Goal: Task Accomplishment & Management: Use online tool/utility

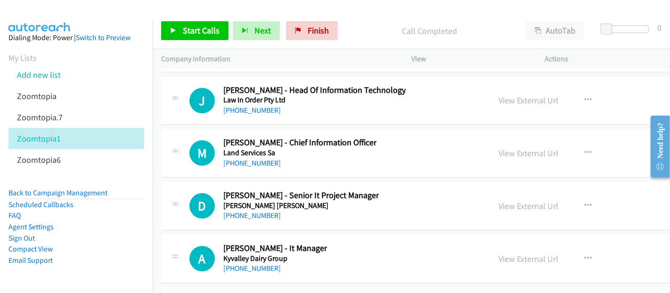
scroll to position [14300, 0]
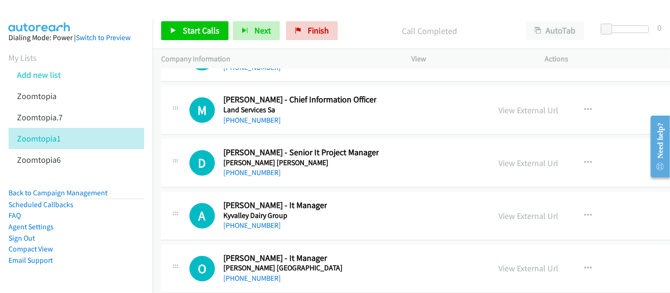
click at [198, 66] on div "Company Information" at bounding box center [278, 59] width 250 height 20
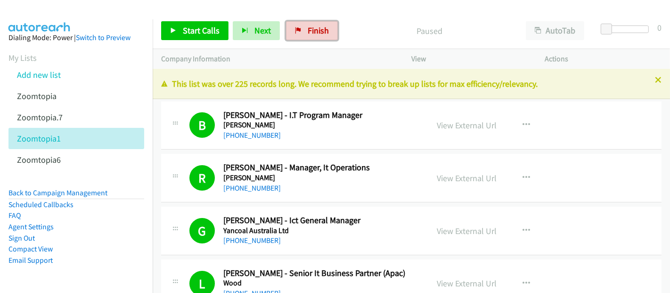
click at [314, 31] on span "Finish" at bounding box center [318, 30] width 21 height 11
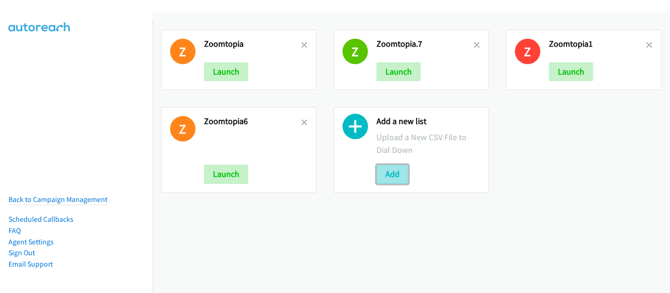
click at [391, 167] on button "Add" at bounding box center [393, 174] width 32 height 19
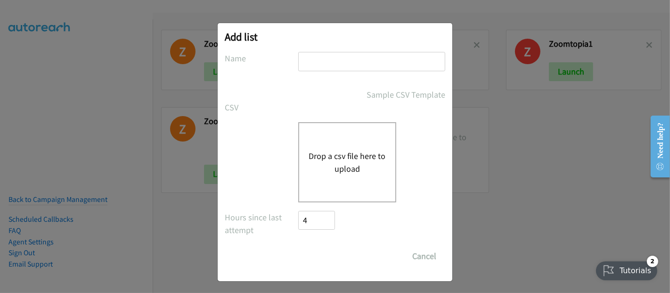
click at [331, 68] on input "text" at bounding box center [371, 61] width 147 height 19
type input "Zoomtopia"
click at [350, 160] on button "Drop a csv file here to upload" at bounding box center [347, 161] width 77 height 25
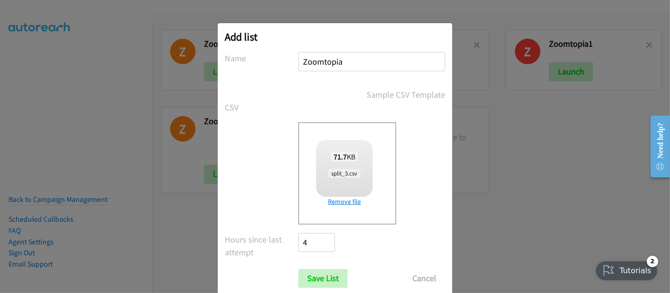
click at [343, 203] on link "Remove file" at bounding box center [344, 202] width 57 height 10
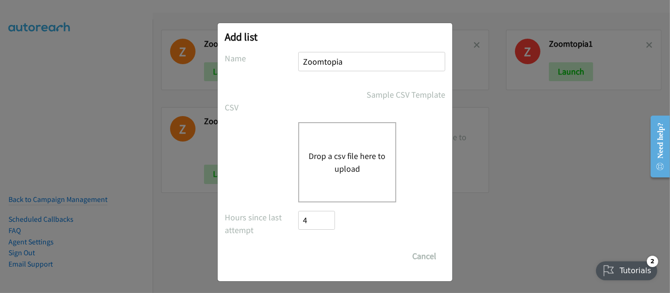
click at [348, 153] on button "Drop a csv file here to upload" at bounding box center [347, 161] width 77 height 25
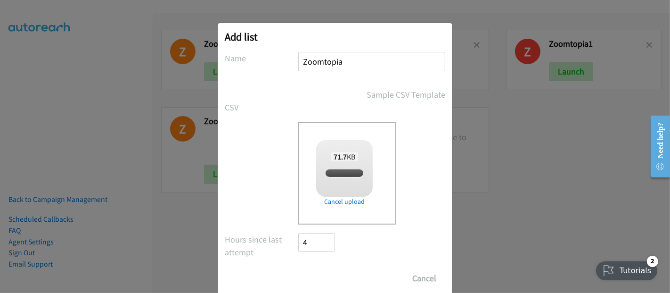
checkbox input "true"
click at [306, 282] on input "Save List" at bounding box center [323, 278] width 50 height 19
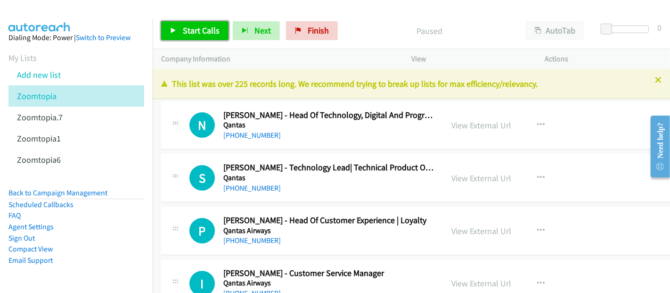
click at [207, 30] on span "Start Calls" at bounding box center [201, 30] width 37 height 11
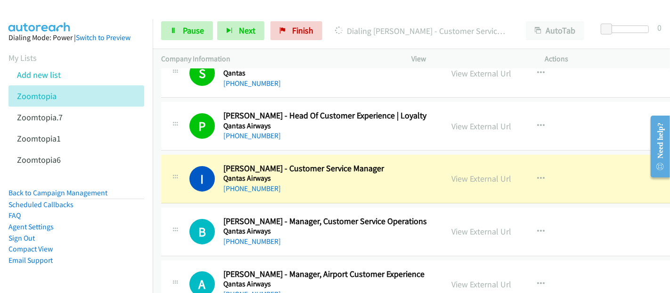
scroll to position [157, 0]
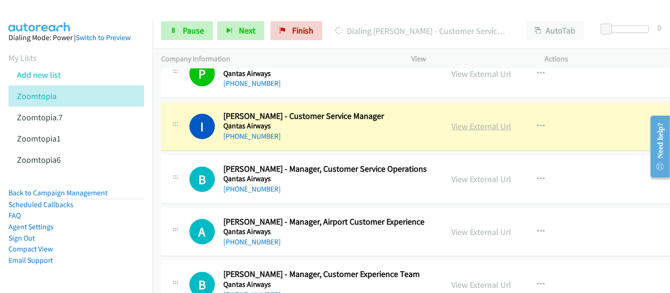
click at [457, 126] on link "View External Url" at bounding box center [482, 126] width 60 height 11
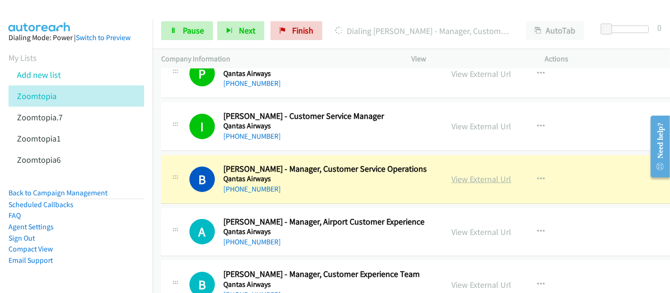
click at [486, 180] on link "View External Url" at bounding box center [482, 178] width 60 height 11
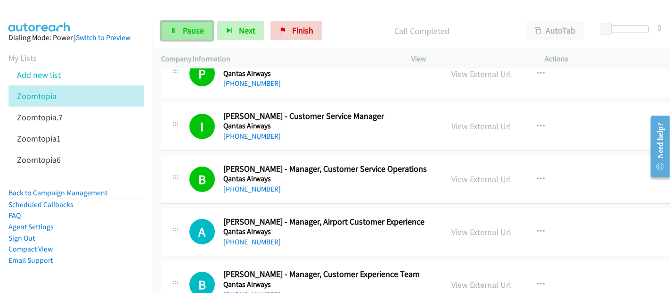
click at [183, 28] on span "Pause" at bounding box center [193, 30] width 21 height 11
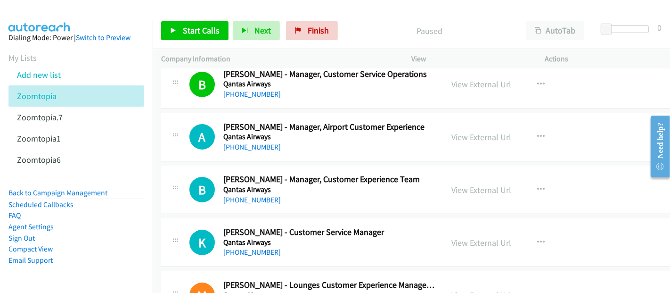
scroll to position [262, 0]
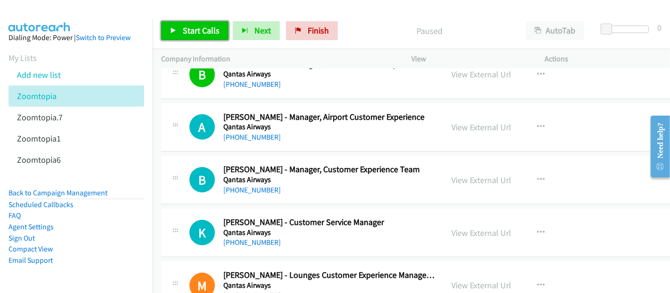
click at [205, 30] on span "Start Calls" at bounding box center [201, 30] width 37 height 11
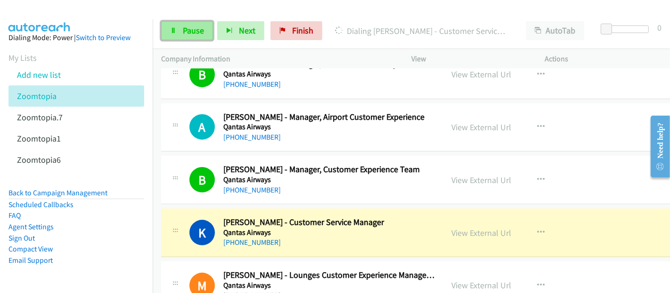
click at [209, 33] on link "Pause" at bounding box center [187, 30] width 52 height 19
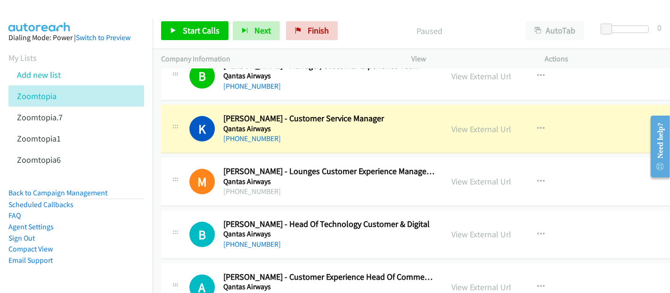
scroll to position [366, 0]
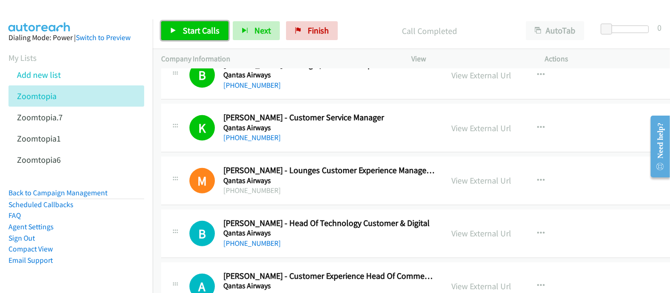
click at [205, 29] on span "Start Calls" at bounding box center [201, 30] width 37 height 11
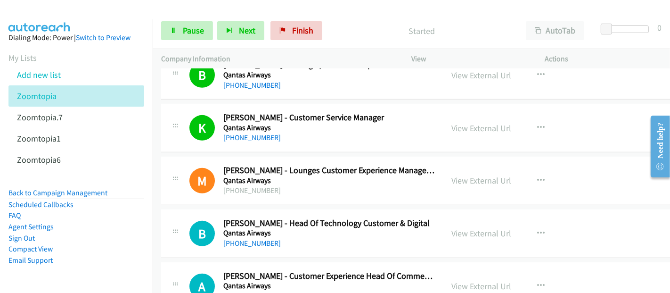
scroll to position [471, 0]
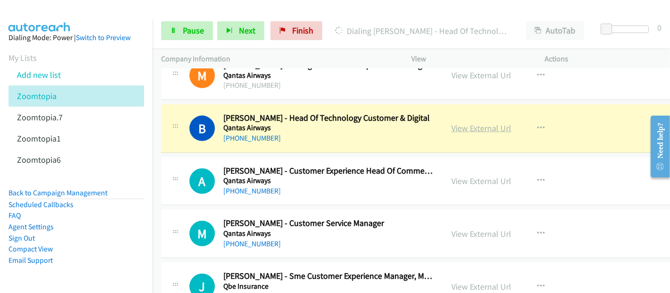
click at [461, 128] on link "View External Url" at bounding box center [482, 128] width 60 height 11
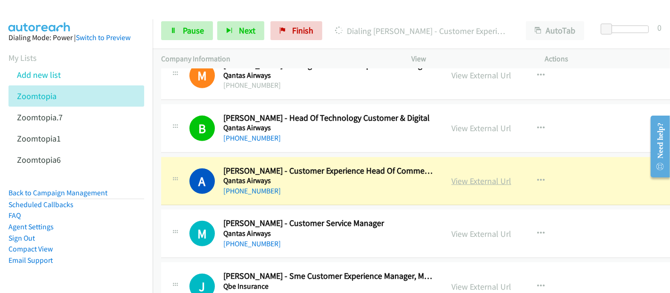
click at [481, 180] on link "View External Url" at bounding box center [482, 180] width 60 height 11
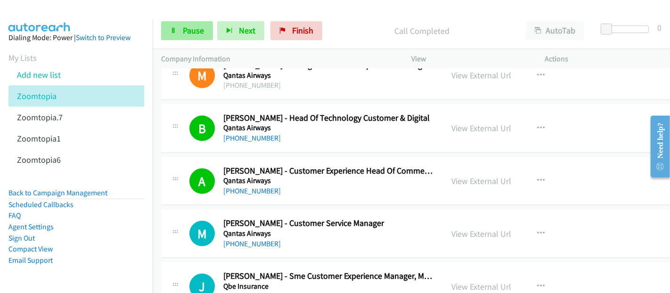
click at [180, 31] on link "Pause" at bounding box center [187, 30] width 52 height 19
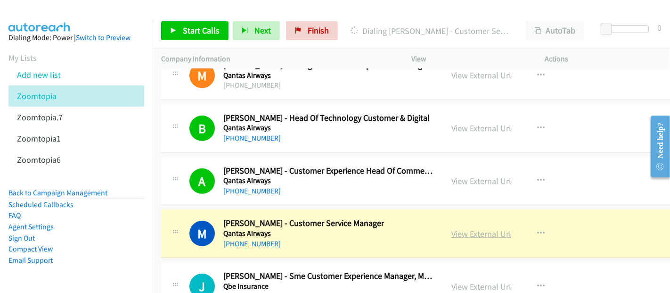
click at [469, 232] on link "View External Url" at bounding box center [482, 233] width 60 height 11
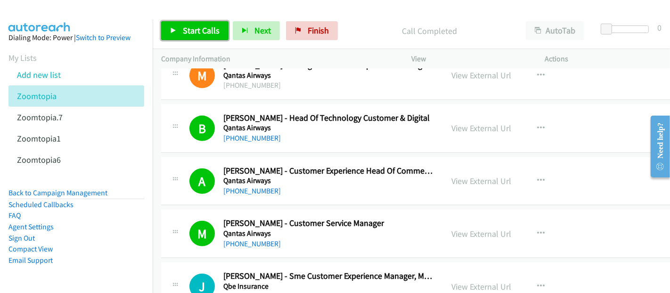
click at [206, 27] on span "Start Calls" at bounding box center [201, 30] width 37 height 11
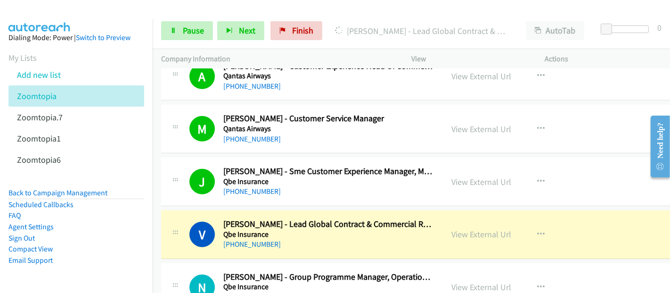
scroll to position [681, 0]
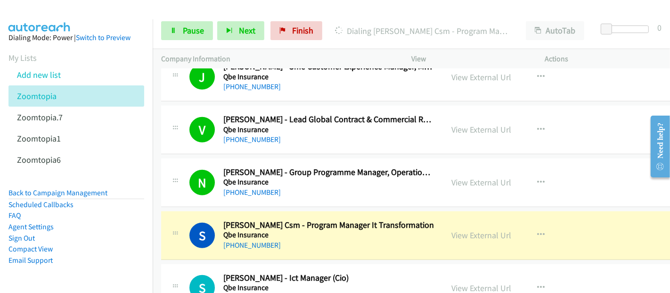
click at [335, 239] on div "[PHONE_NUMBER]" at bounding box center [328, 244] width 211 height 11
click at [456, 232] on link "View External Url" at bounding box center [482, 235] width 60 height 11
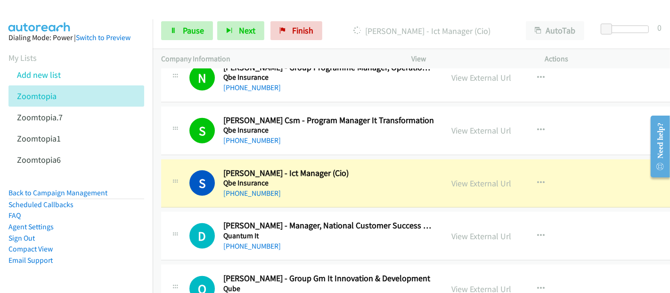
scroll to position [890, 0]
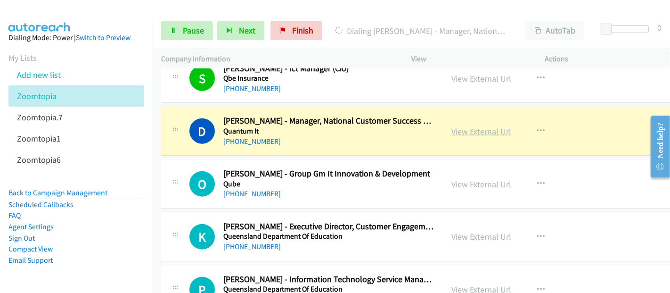
click at [462, 132] on link "View External Url" at bounding box center [482, 131] width 60 height 11
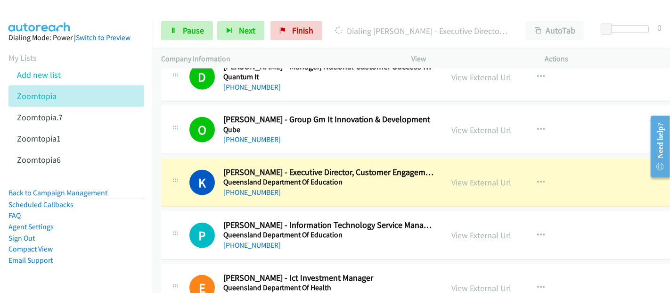
scroll to position [995, 0]
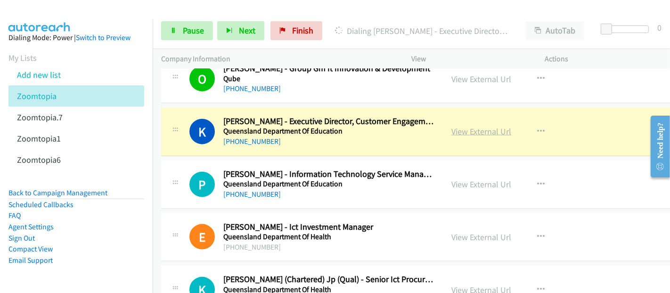
click at [474, 130] on link "View External Url" at bounding box center [482, 131] width 60 height 11
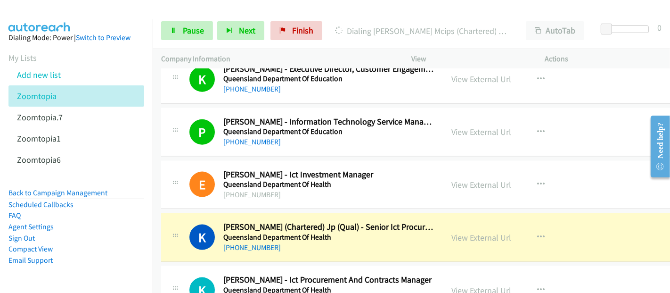
scroll to position [1152, 0]
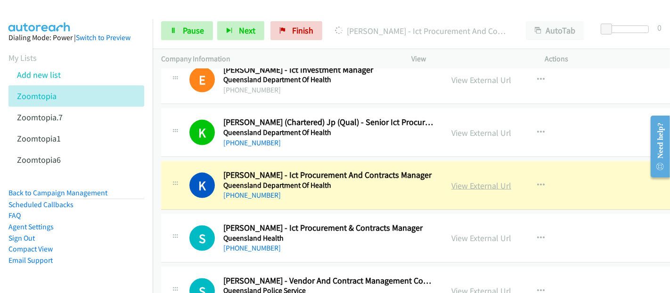
click at [459, 185] on link "View External Url" at bounding box center [482, 185] width 60 height 11
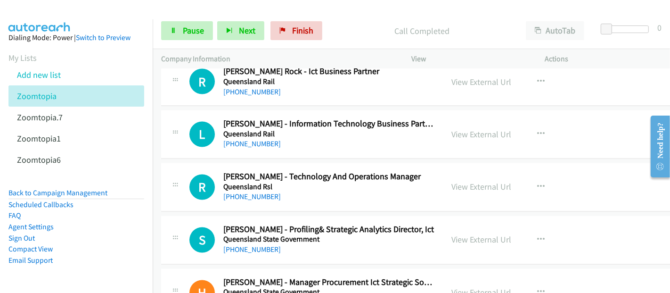
scroll to position [1414, 0]
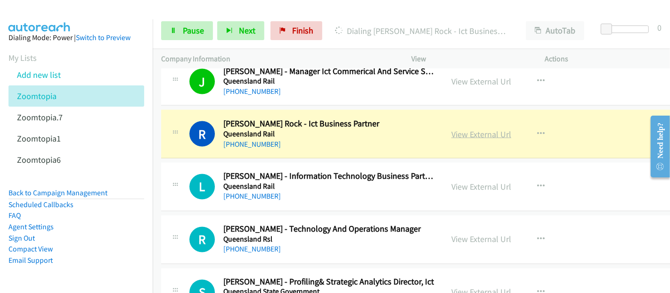
click at [490, 131] on link "View External Url" at bounding box center [482, 134] width 60 height 11
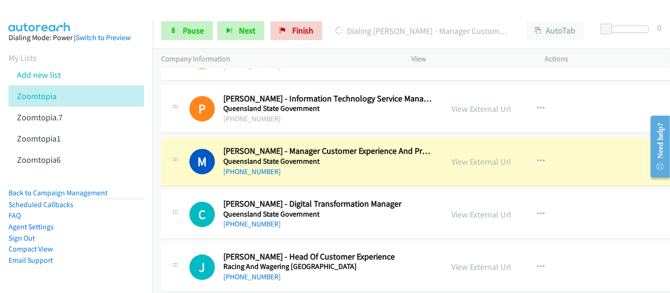
scroll to position [1728, 0]
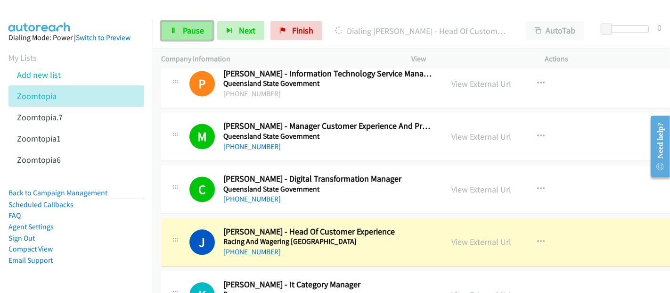
click at [179, 30] on link "Pause" at bounding box center [187, 30] width 52 height 19
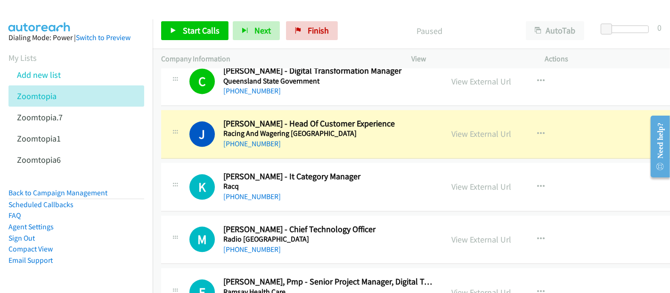
scroll to position [1781, 0]
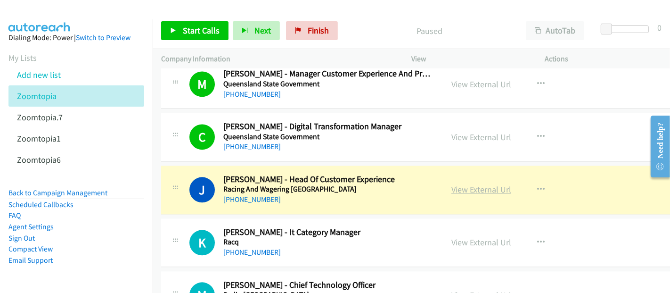
click at [483, 184] on link "View External Url" at bounding box center [482, 189] width 60 height 11
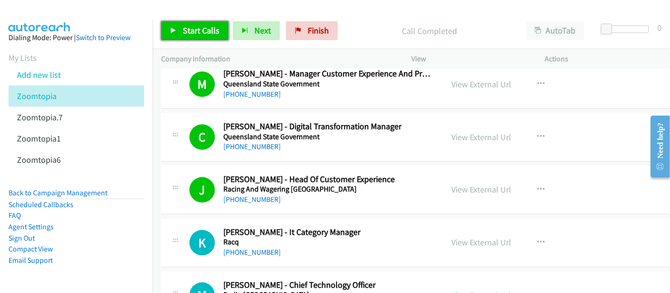
click at [191, 25] on span "Start Calls" at bounding box center [201, 30] width 37 height 11
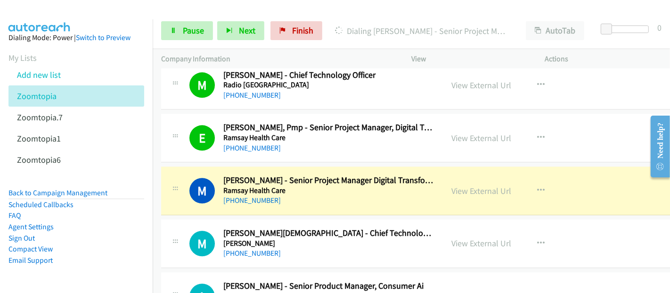
scroll to position [2043, 0]
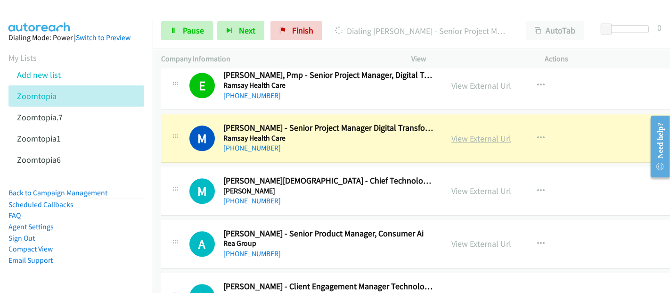
click at [454, 134] on link "View External Url" at bounding box center [482, 138] width 60 height 11
click at [191, 32] on span "Pause" at bounding box center [193, 30] width 21 height 11
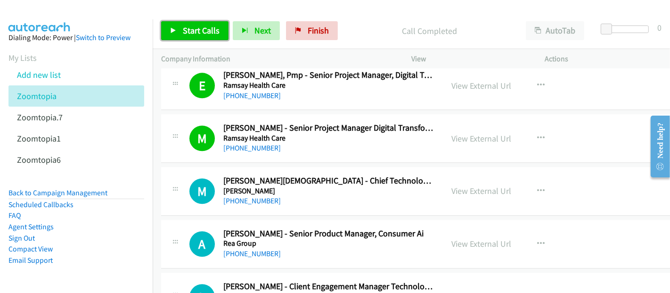
click at [192, 28] on span "Start Calls" at bounding box center [201, 30] width 37 height 11
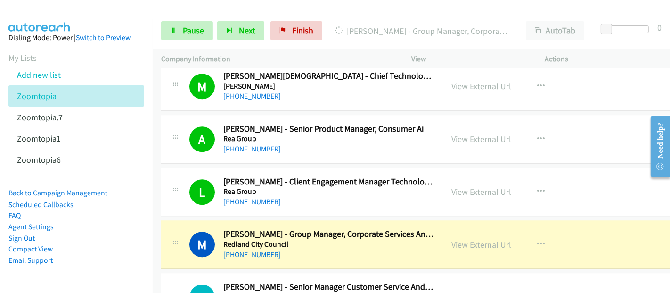
scroll to position [2252, 0]
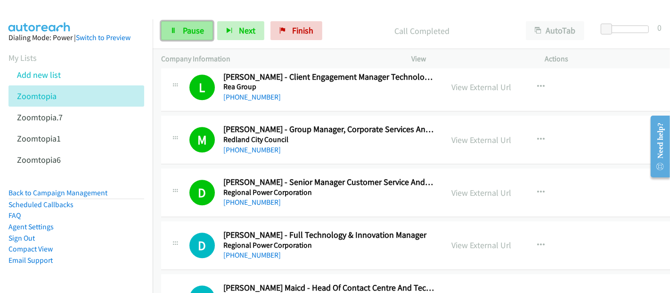
click at [190, 34] on span "Pause" at bounding box center [193, 30] width 21 height 11
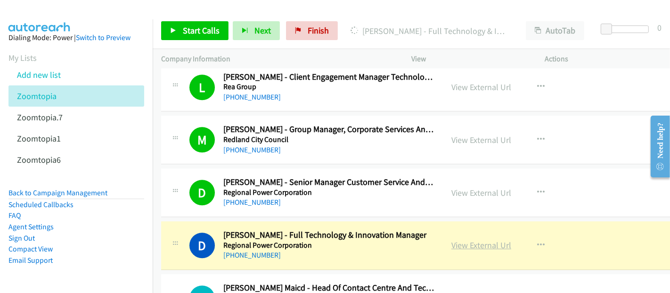
click at [482, 240] on link "View External Url" at bounding box center [482, 244] width 60 height 11
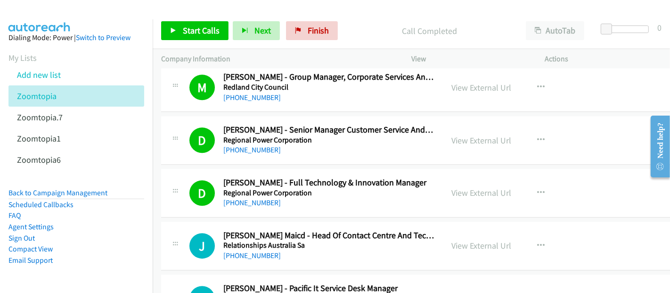
scroll to position [2409, 0]
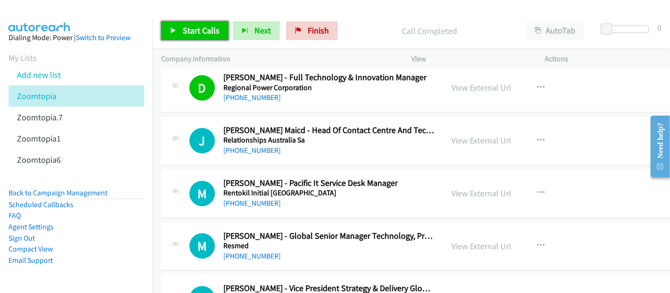
click at [211, 26] on span "Start Calls" at bounding box center [201, 30] width 37 height 11
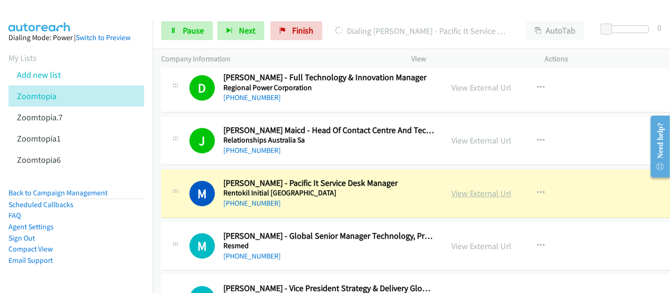
click at [458, 188] on link "View External Url" at bounding box center [482, 193] width 60 height 11
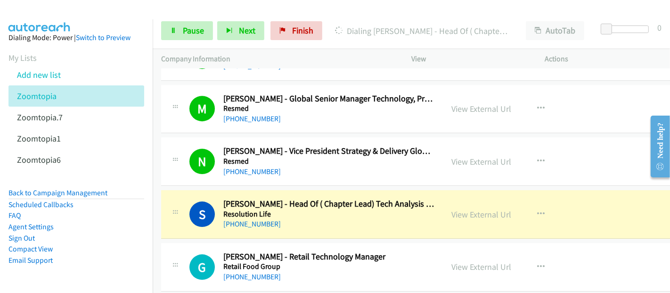
scroll to position [2566, 0]
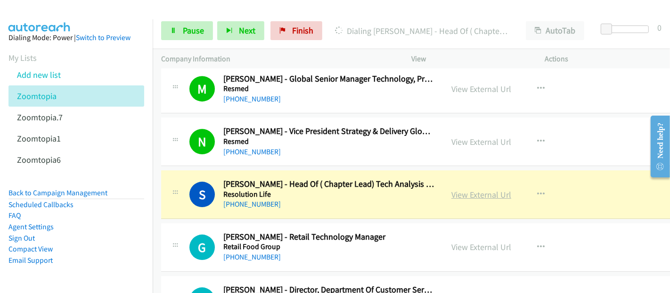
click at [479, 189] on link "View External Url" at bounding box center [482, 194] width 60 height 11
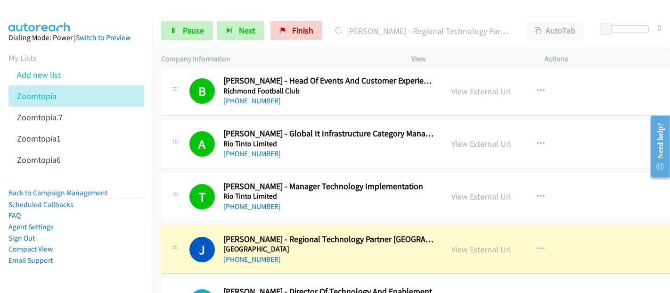
scroll to position [2933, 0]
click at [492, 244] on link "View External Url" at bounding box center [482, 249] width 60 height 11
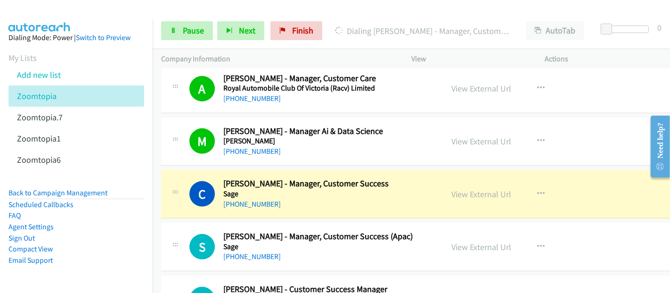
scroll to position [3405, 0]
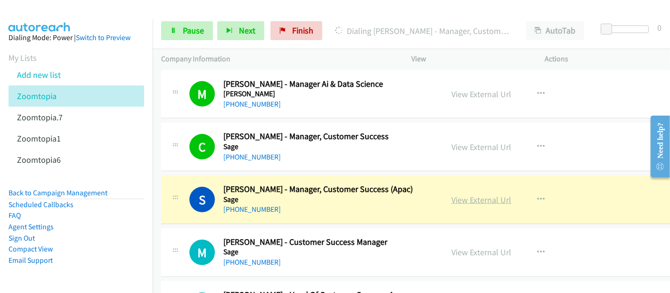
click at [458, 194] on link "View External Url" at bounding box center [482, 199] width 60 height 11
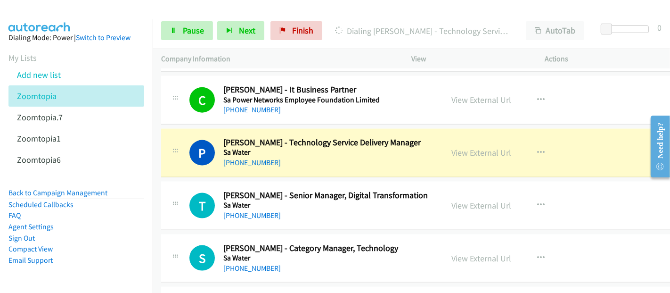
scroll to position [4085, 0]
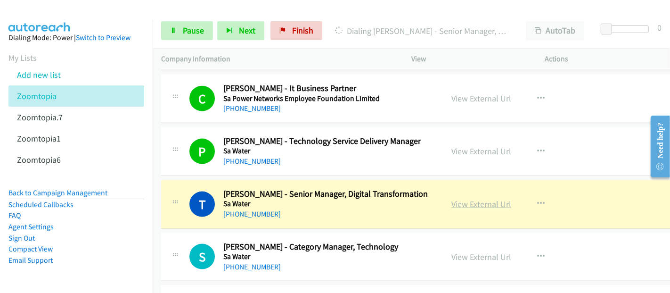
click at [468, 198] on link "View External Url" at bounding box center [482, 203] width 60 height 11
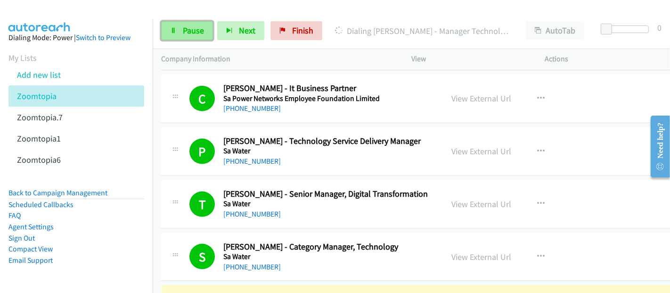
click at [188, 35] on span "Pause" at bounding box center [193, 30] width 21 height 11
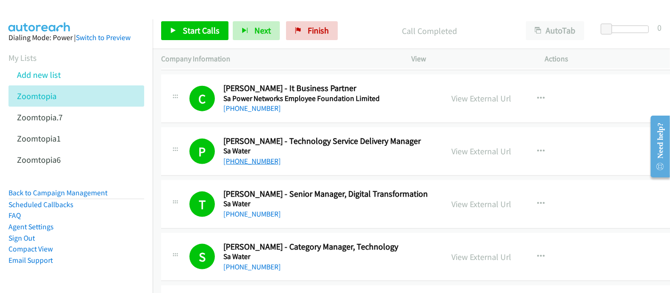
scroll to position [4138, 0]
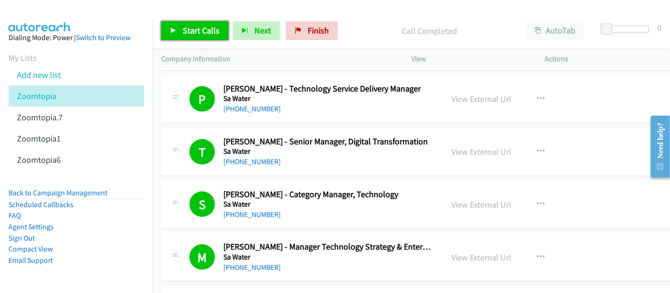
click at [194, 26] on span "Start Calls" at bounding box center [201, 30] width 37 height 11
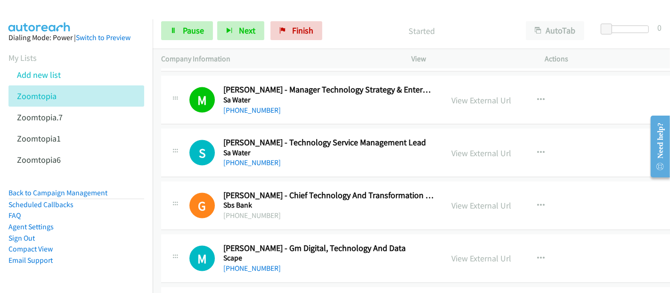
scroll to position [4295, 0]
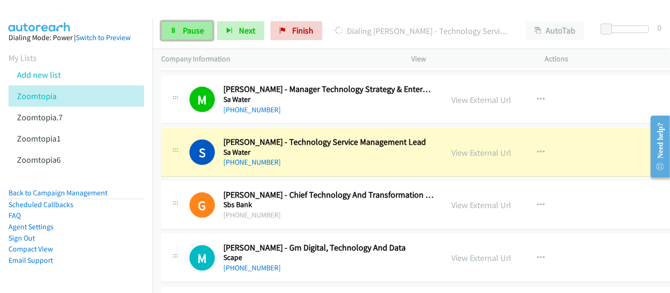
click at [183, 35] on span "Pause" at bounding box center [193, 30] width 21 height 11
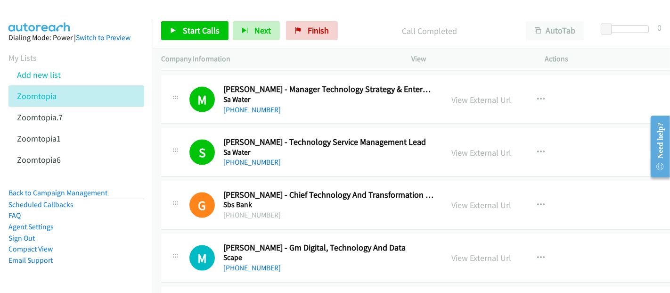
scroll to position [4348, 0]
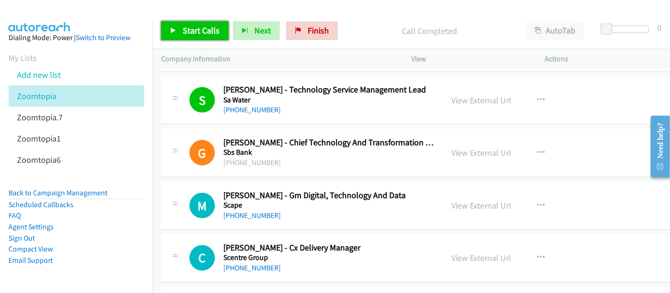
click at [186, 26] on span "Start Calls" at bounding box center [201, 30] width 37 height 11
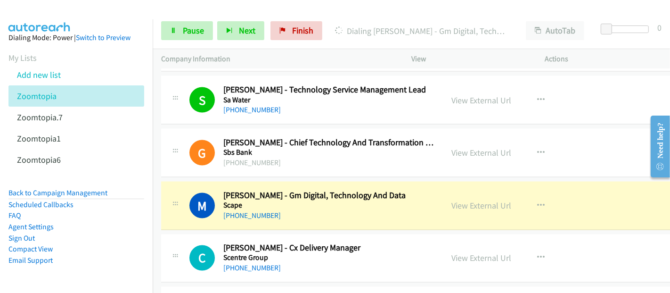
scroll to position [4400, 0]
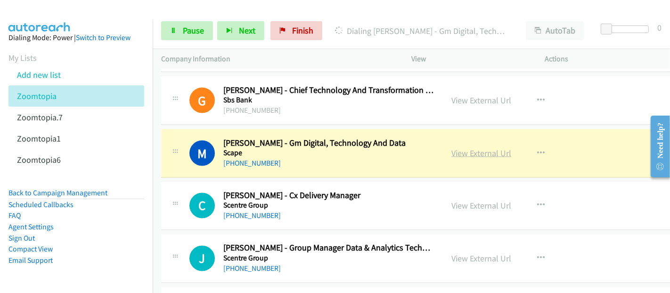
click at [466, 148] on link "View External Url" at bounding box center [482, 153] width 60 height 11
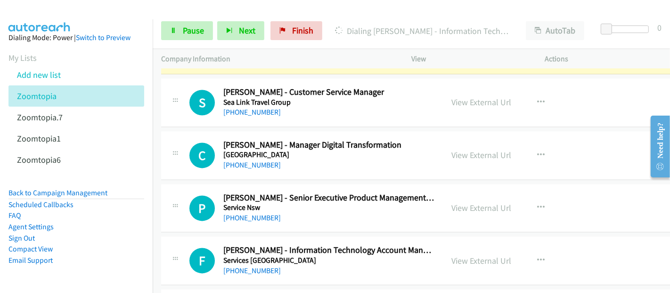
scroll to position [4557, 0]
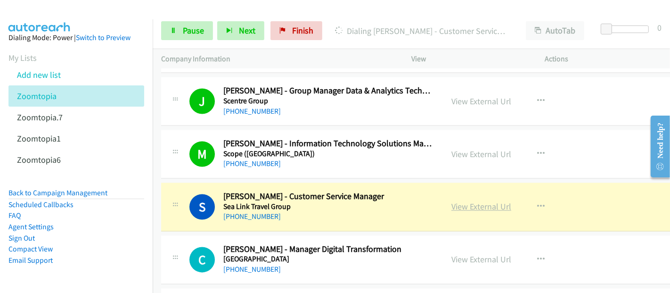
click at [463, 201] on link "View External Url" at bounding box center [482, 206] width 60 height 11
click at [194, 30] on span "Pause" at bounding box center [193, 30] width 21 height 11
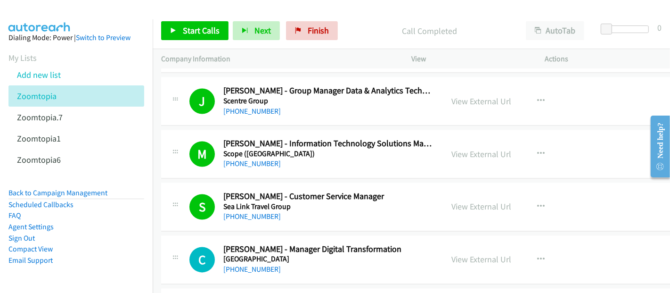
scroll to position [4714, 0]
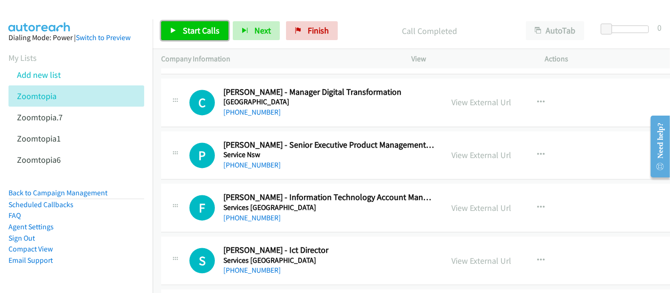
click at [211, 31] on span "Start Calls" at bounding box center [201, 30] width 37 height 11
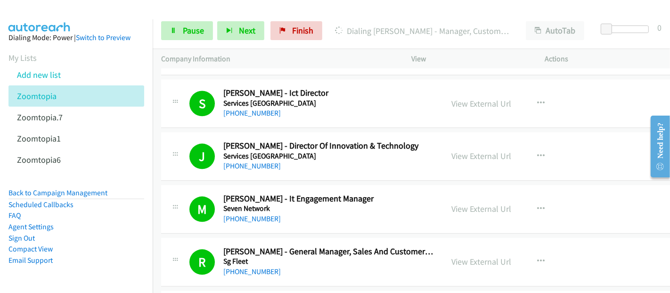
scroll to position [5238, 0]
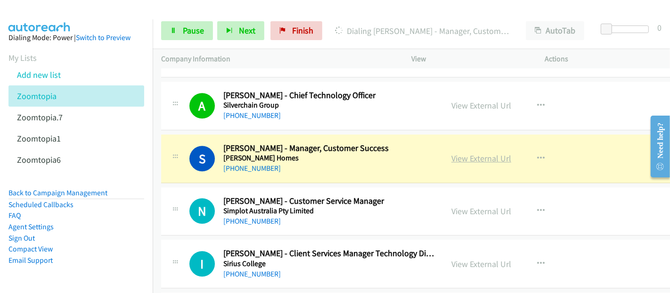
click at [489, 153] on link "View External Url" at bounding box center [482, 158] width 60 height 11
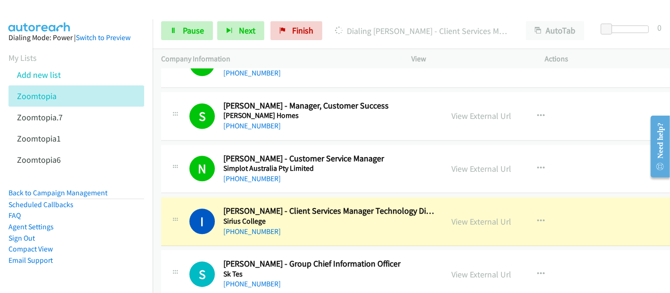
scroll to position [5290, 0]
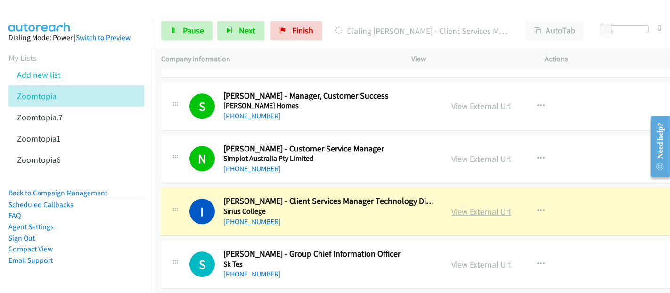
click at [477, 206] on link "View External Url" at bounding box center [482, 211] width 60 height 11
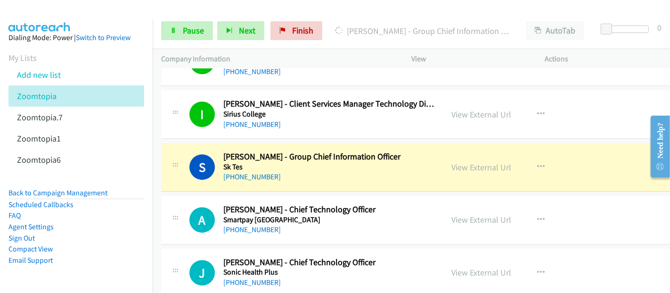
scroll to position [5395, 0]
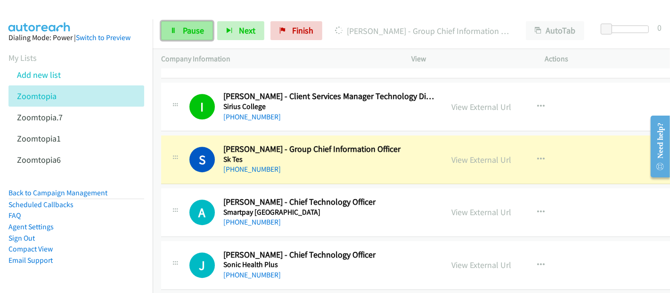
click at [186, 28] on span "Pause" at bounding box center [193, 30] width 21 height 11
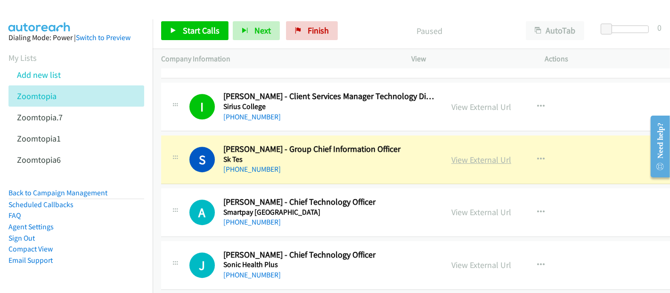
click at [467, 154] on link "View External Url" at bounding box center [482, 159] width 60 height 11
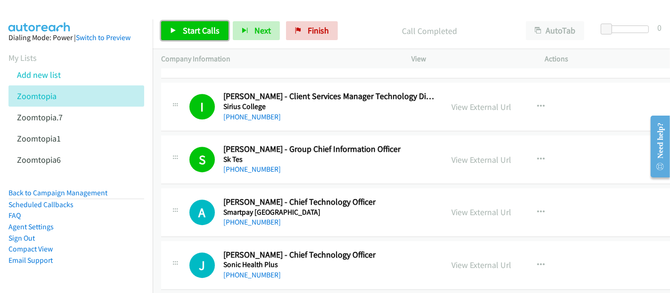
click at [189, 23] on link "Start Calls" at bounding box center [194, 30] width 67 height 19
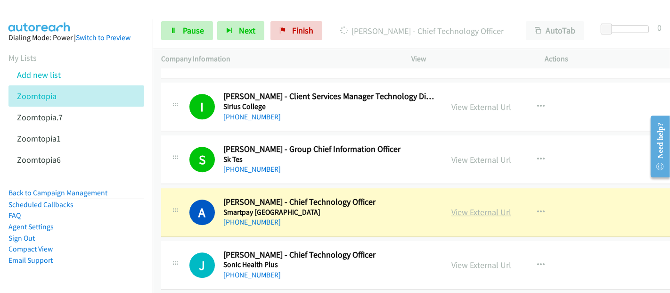
scroll to position [5500, 0]
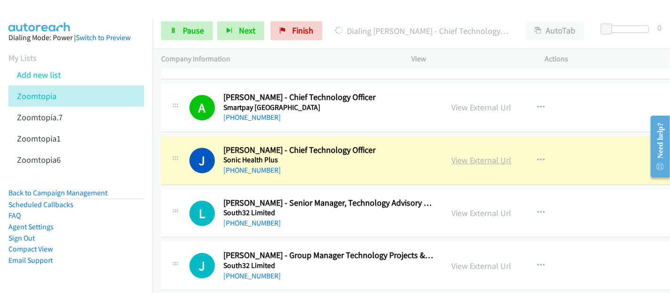
click at [462, 155] on link "View External Url" at bounding box center [482, 160] width 60 height 11
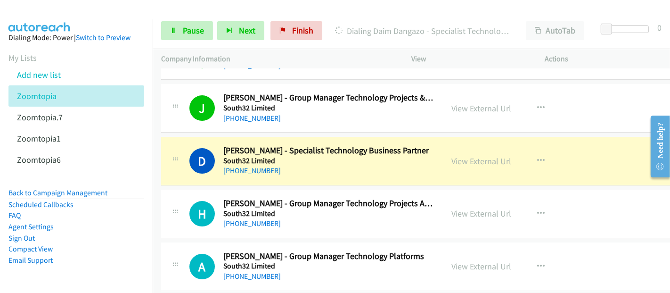
scroll to position [5710, 0]
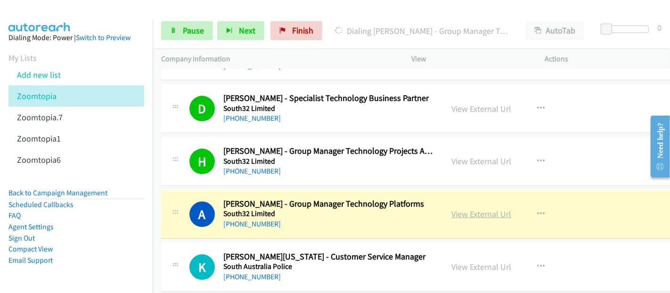
click at [456, 208] on link "View External Url" at bounding box center [482, 213] width 60 height 11
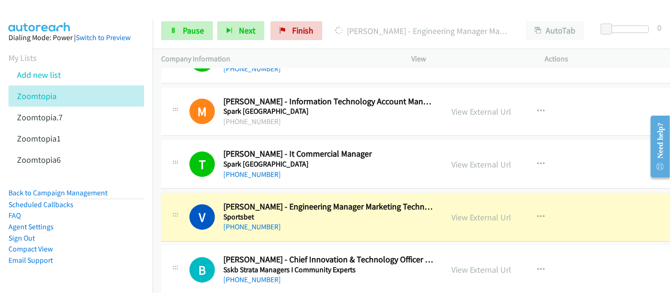
scroll to position [6286, 0]
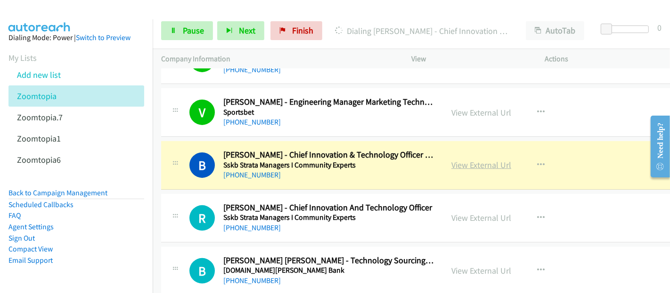
click at [454, 159] on link "View External Url" at bounding box center [482, 164] width 60 height 11
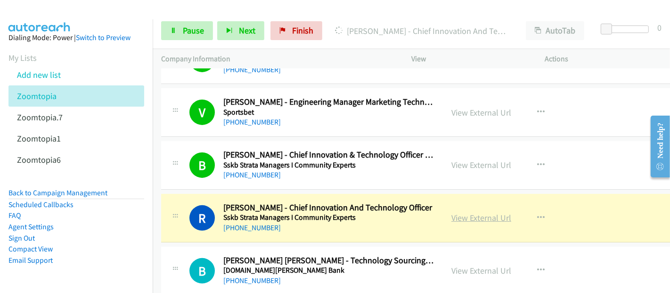
click at [486, 212] on link "View External Url" at bounding box center [482, 217] width 60 height 11
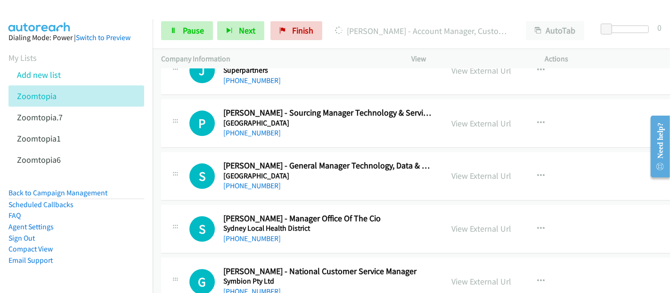
scroll to position [7752, 0]
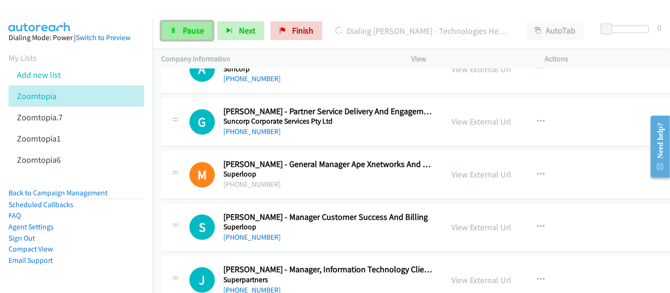
click at [176, 35] on link "Pause" at bounding box center [187, 30] width 52 height 19
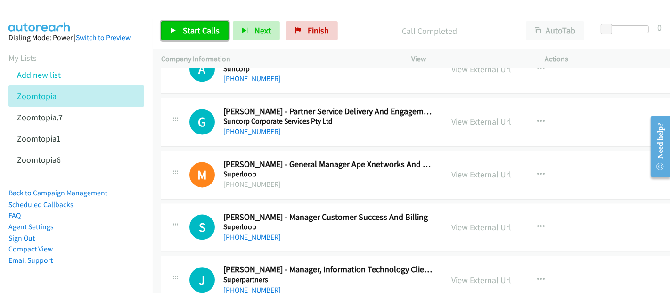
click at [201, 29] on span "Start Calls" at bounding box center [201, 30] width 37 height 11
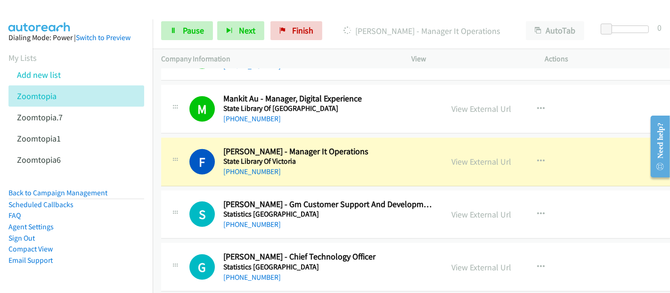
scroll to position [6705, 0]
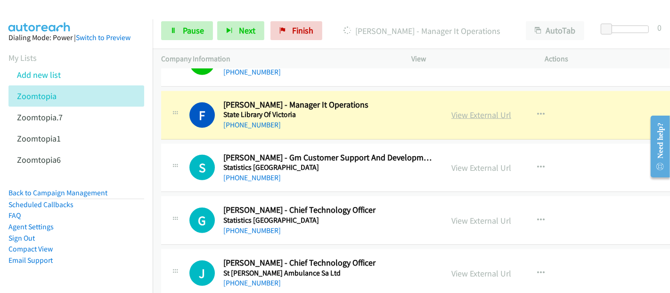
click at [470, 109] on link "View External Url" at bounding box center [482, 114] width 60 height 11
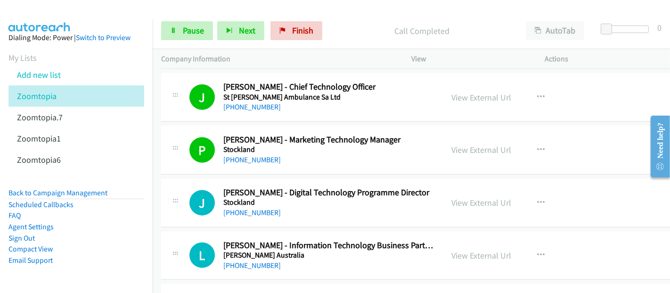
scroll to position [6862, 0]
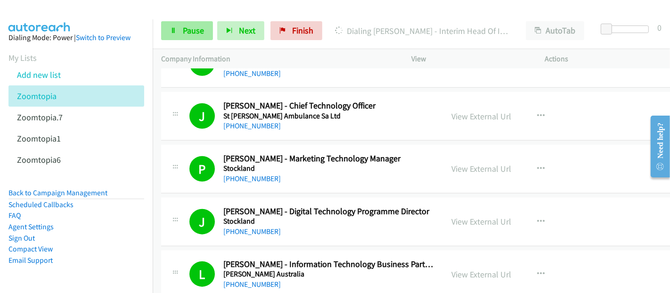
drag, startPoint x: 170, startPoint y: 8, endPoint x: 187, endPoint y: 25, distance: 23.7
click at [170, 8] on div at bounding box center [331, 18] width 662 height 36
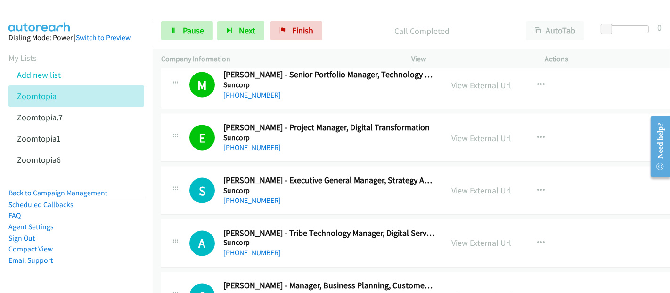
scroll to position [7385, 0]
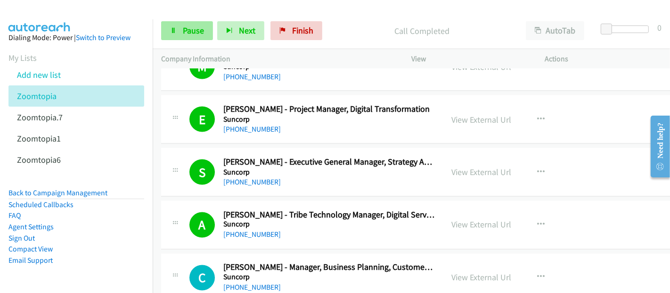
click at [188, 21] on div "Start Calls Pause Next Finish Call Completed AutoTab AutoTab 0" at bounding box center [412, 31] width 518 height 36
click at [187, 25] on link "Pause" at bounding box center [187, 30] width 52 height 19
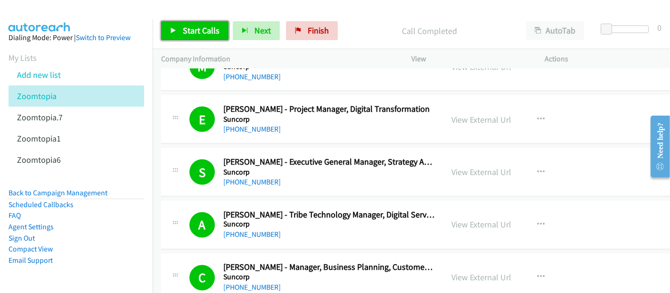
click at [200, 31] on span "Start Calls" at bounding box center [201, 30] width 37 height 11
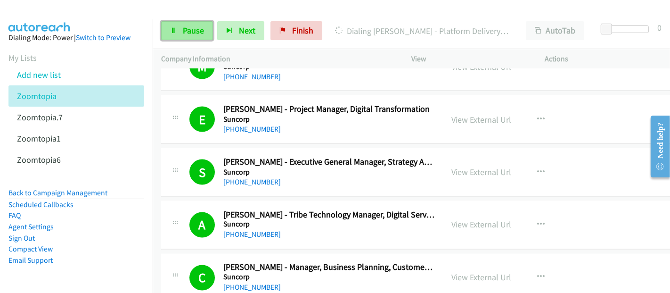
click at [182, 30] on link "Pause" at bounding box center [187, 30] width 52 height 19
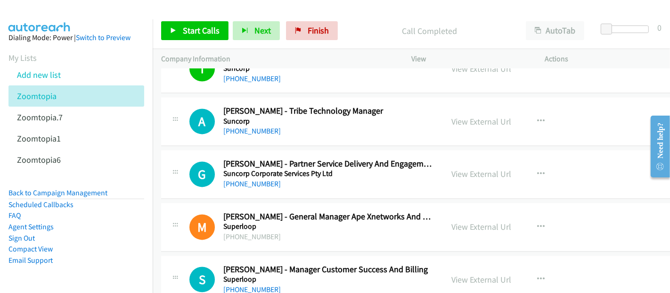
scroll to position [7595, 0]
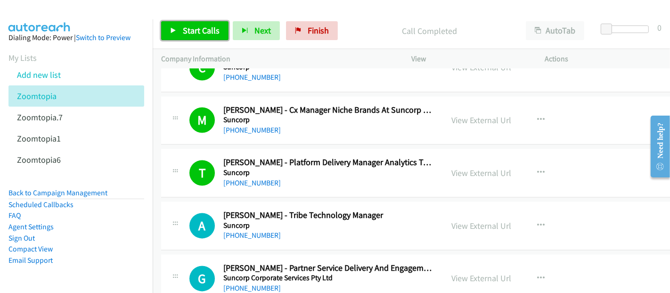
click at [197, 32] on span "Start Calls" at bounding box center [201, 30] width 37 height 11
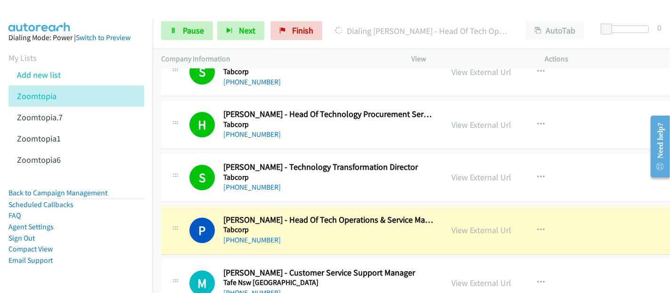
scroll to position [8328, 0]
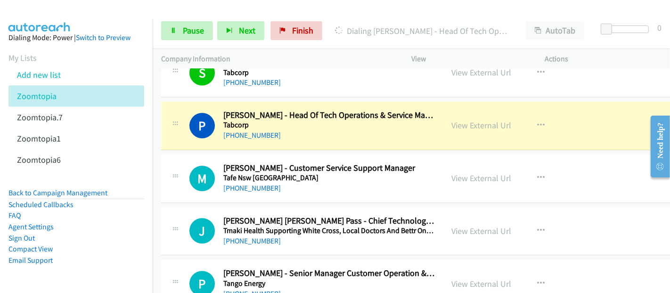
drag, startPoint x: 419, startPoint y: 111, endPoint x: 464, endPoint y: 108, distance: 45.3
click at [419, 130] on div "+61 434 318 786" at bounding box center [328, 135] width 211 height 11
click at [467, 120] on link "View External Url" at bounding box center [482, 125] width 60 height 11
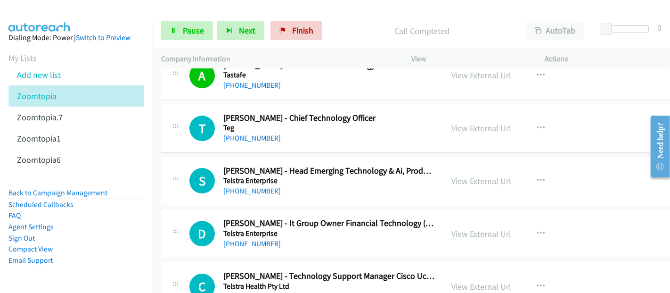
scroll to position [8643, 0]
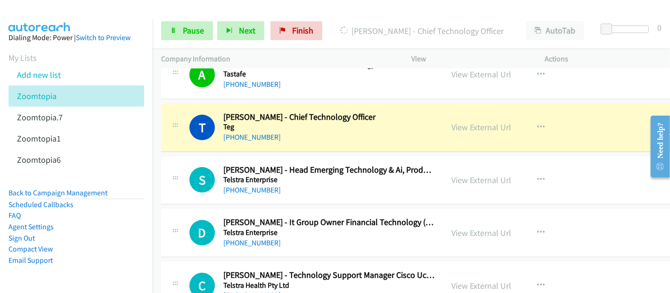
drag, startPoint x: 387, startPoint y: 108, endPoint x: 393, endPoint y: 124, distance: 17.3
click at [387, 132] on div "[PHONE_NUMBER]" at bounding box center [328, 137] width 211 height 11
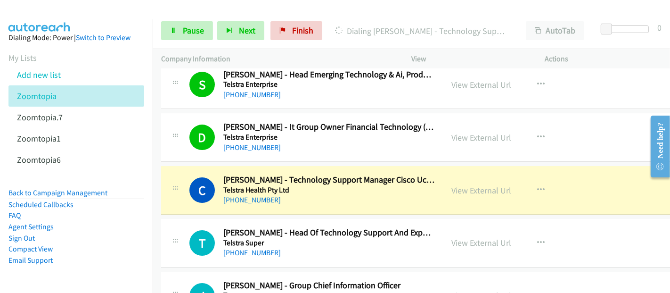
scroll to position [8747, 0]
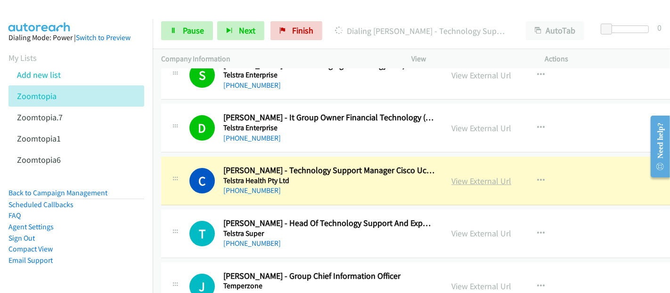
click at [495, 175] on link "View External Url" at bounding box center [482, 180] width 60 height 11
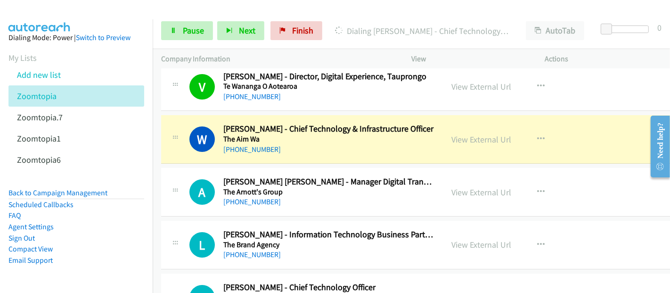
scroll to position [9010, 0]
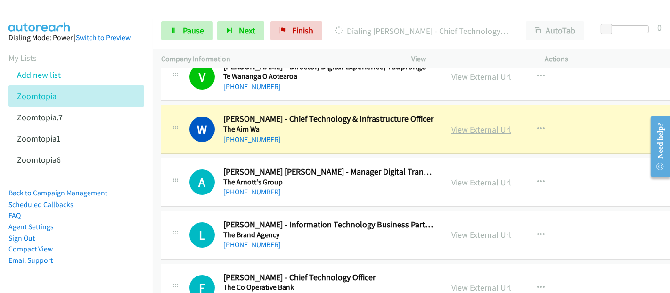
click at [485, 124] on link "View External Url" at bounding box center [482, 129] width 60 height 11
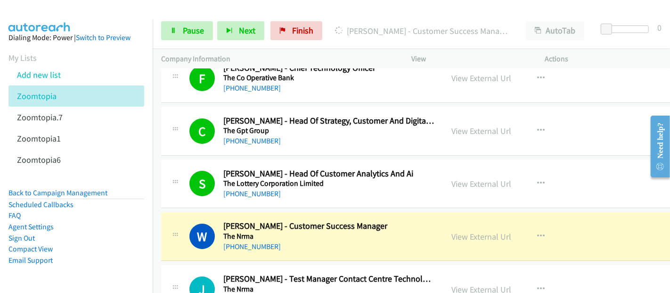
scroll to position [9271, 0]
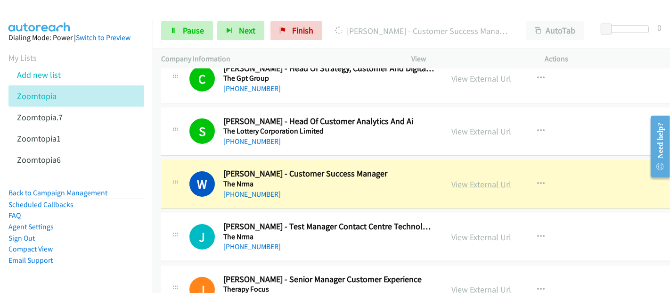
click at [481, 179] on link "View External Url" at bounding box center [482, 184] width 60 height 11
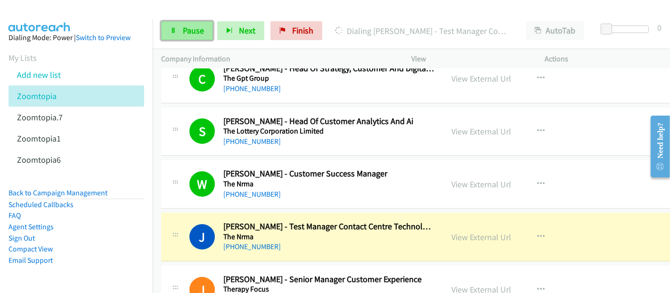
click at [182, 28] on link "Pause" at bounding box center [187, 30] width 52 height 19
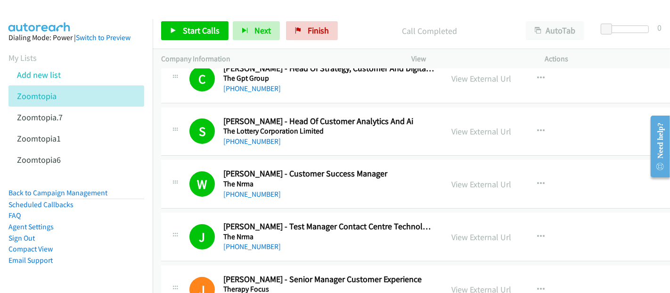
click at [161, 11] on div at bounding box center [331, 18] width 662 height 36
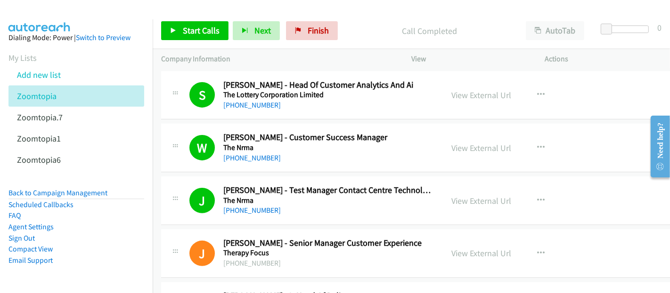
scroll to position [9324, 0]
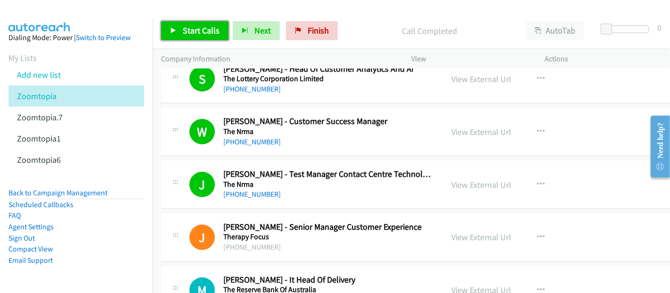
click at [195, 30] on span "Start Calls" at bounding box center [201, 30] width 37 height 11
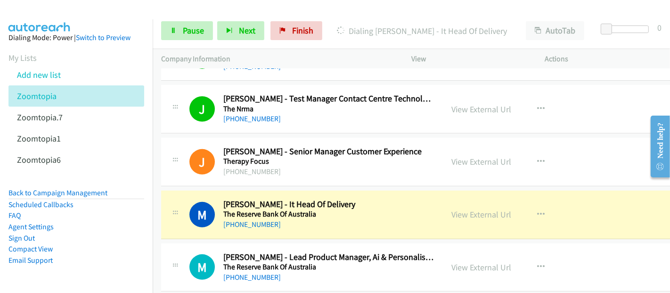
scroll to position [9429, 0]
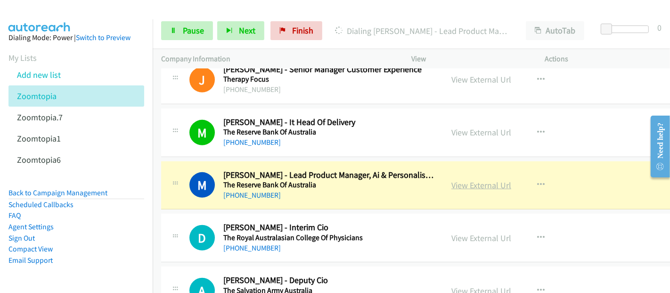
click at [483, 180] on link "View External Url" at bounding box center [482, 185] width 60 height 11
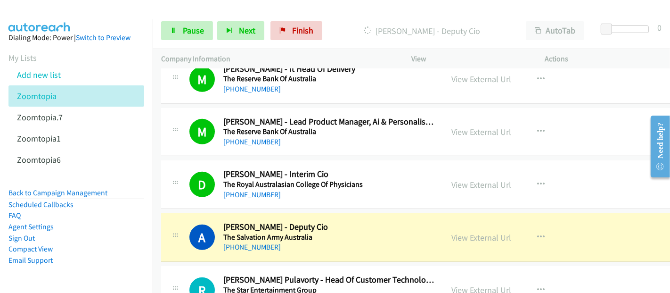
scroll to position [9586, 0]
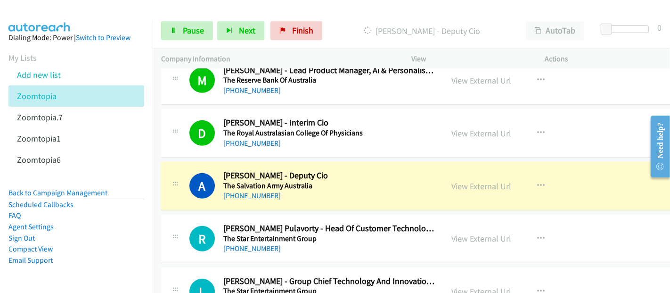
click at [381, 190] on div "[PHONE_NUMBER]" at bounding box center [328, 195] width 211 height 11
click at [461, 181] on link "View External Url" at bounding box center [482, 186] width 60 height 11
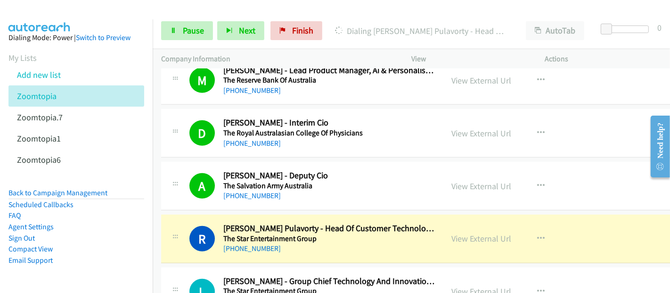
scroll to position [9690, 0]
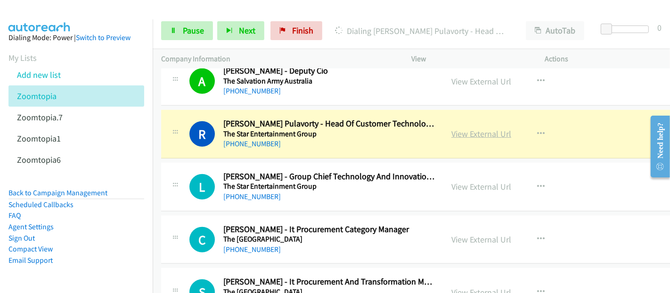
click at [488, 128] on link "View External Url" at bounding box center [482, 133] width 60 height 11
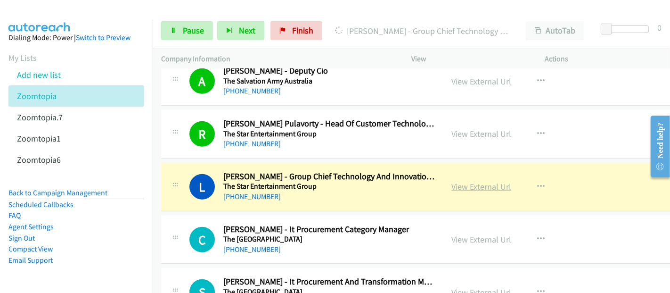
click at [473, 181] on link "View External Url" at bounding box center [482, 186] width 60 height 11
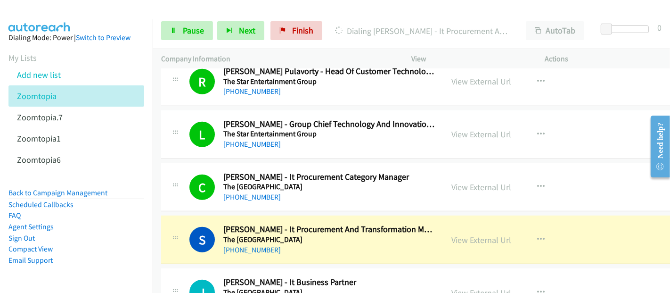
scroll to position [9795, 0]
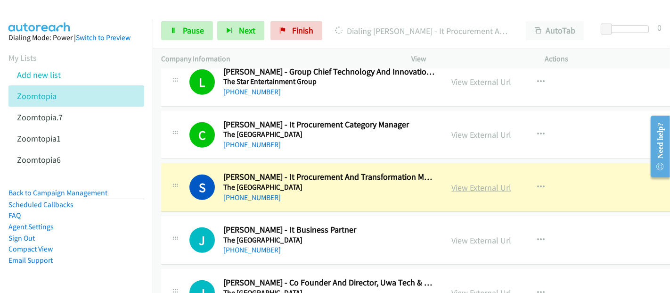
click at [491, 182] on link "View External Url" at bounding box center [482, 187] width 60 height 11
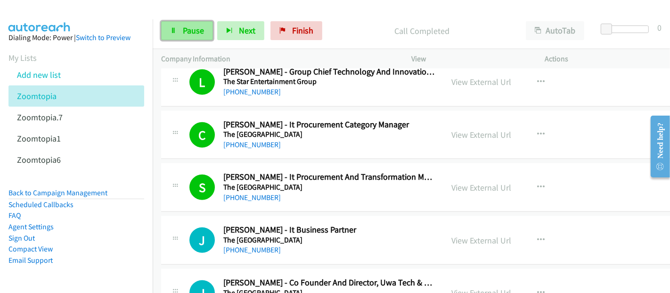
click at [181, 28] on link "Pause" at bounding box center [187, 30] width 52 height 19
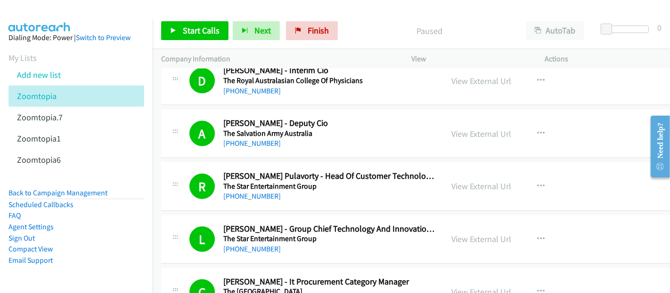
scroll to position [9690, 0]
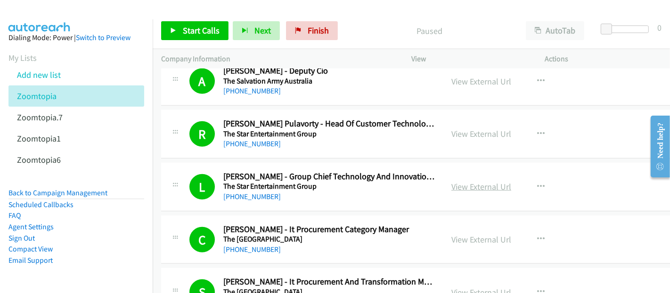
click at [487, 181] on link "View External Url" at bounding box center [482, 186] width 60 height 11
click at [209, 33] on span "Start Calls" at bounding box center [201, 30] width 37 height 11
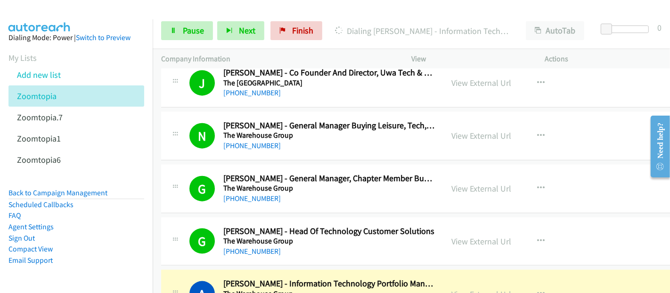
scroll to position [10109, 0]
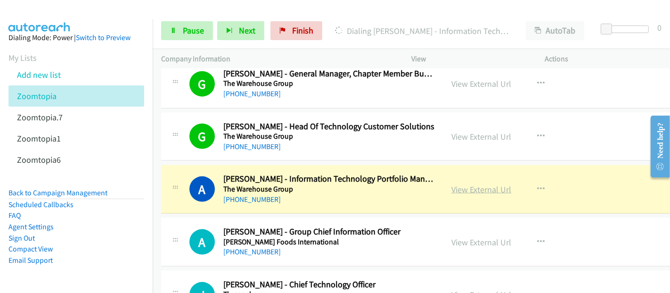
click at [486, 184] on link "View External Url" at bounding box center [482, 189] width 60 height 11
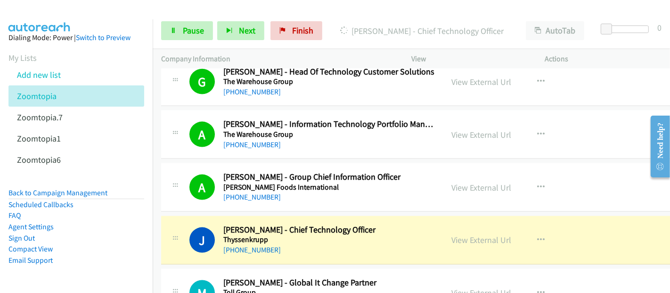
scroll to position [10214, 0]
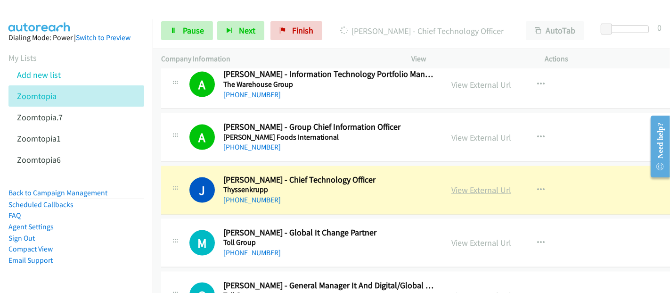
click at [478, 184] on link "View External Url" at bounding box center [482, 189] width 60 height 11
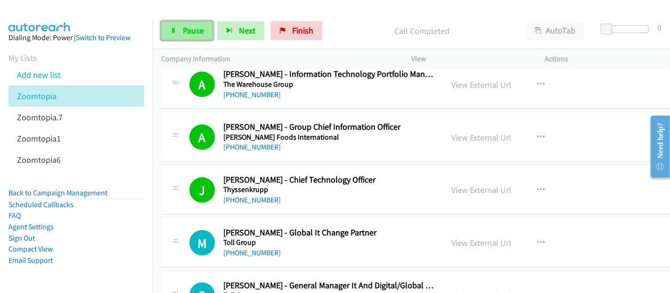
click at [183, 35] on span "Pause" at bounding box center [193, 30] width 21 height 11
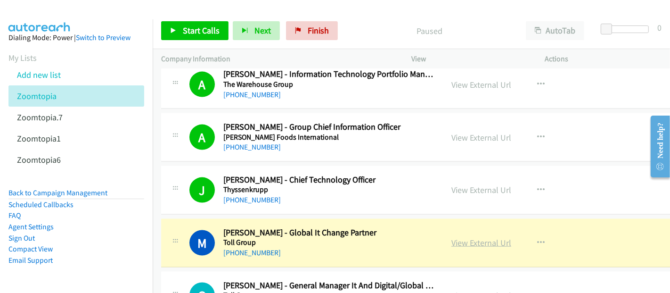
click at [470, 237] on link "View External Url" at bounding box center [482, 242] width 60 height 11
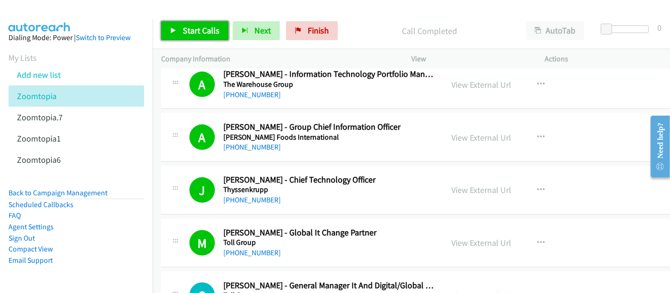
click at [198, 23] on link "Start Calls" at bounding box center [194, 30] width 67 height 19
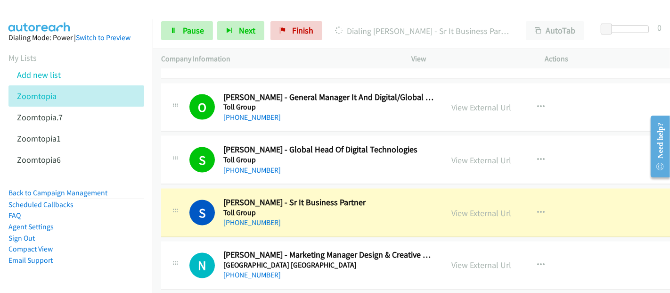
scroll to position [10424, 0]
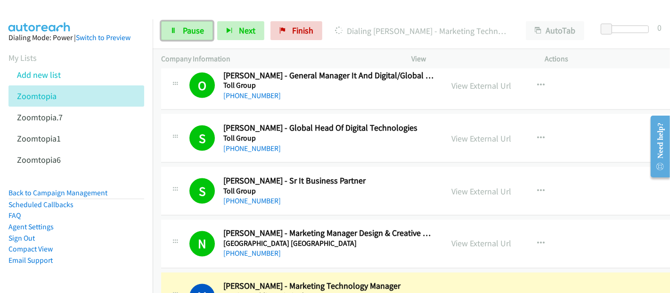
drag, startPoint x: 194, startPoint y: 36, endPoint x: 203, endPoint y: 42, distance: 11.2
click at [194, 36] on link "Pause" at bounding box center [187, 30] width 52 height 19
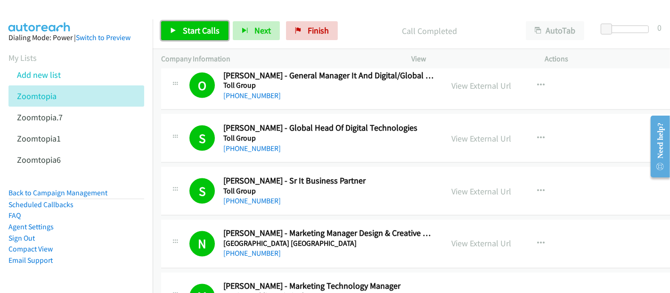
click at [200, 33] on span "Start Calls" at bounding box center [201, 30] width 37 height 11
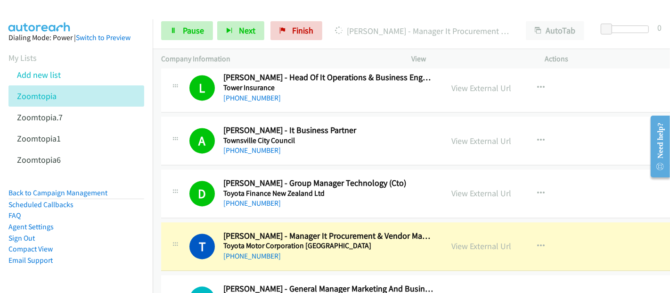
scroll to position [10843, 0]
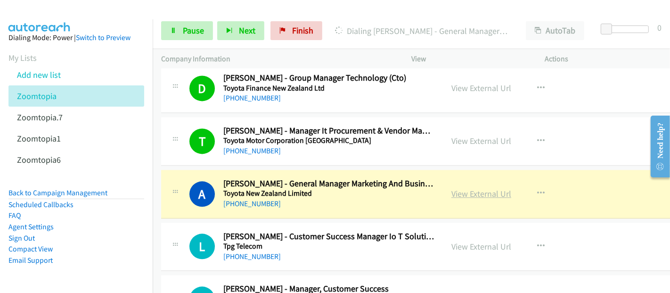
click at [456, 188] on link "View External Url" at bounding box center [482, 193] width 60 height 11
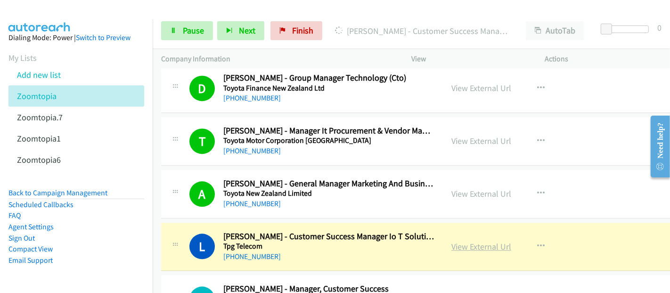
click at [491, 241] on link "View External Url" at bounding box center [482, 246] width 60 height 11
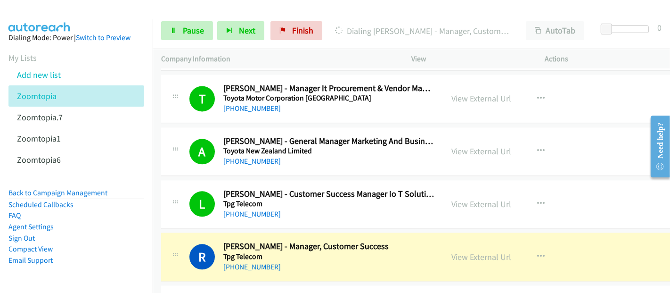
scroll to position [10895, 0]
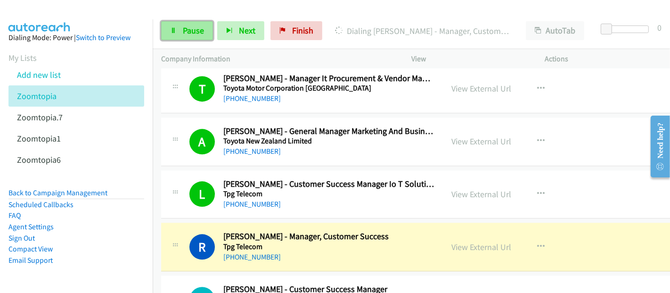
click at [181, 32] on link "Pause" at bounding box center [187, 30] width 52 height 19
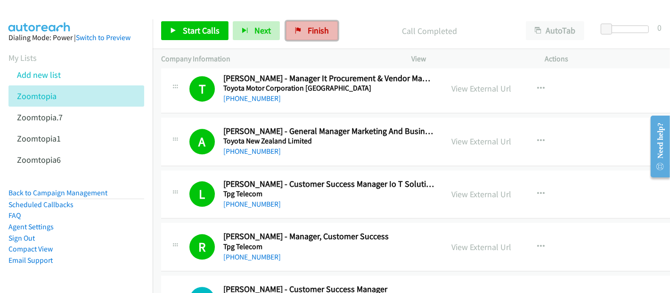
click at [308, 26] on span "Finish" at bounding box center [318, 30] width 21 height 11
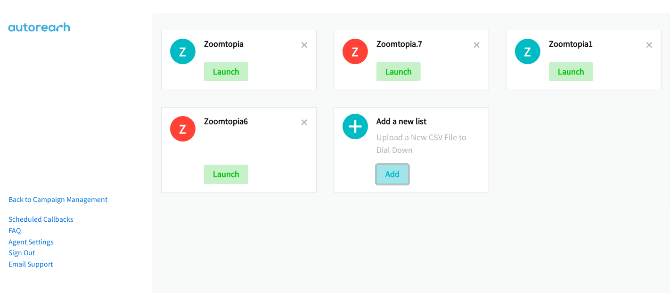
click at [401, 174] on button "Add" at bounding box center [393, 174] width 32 height 19
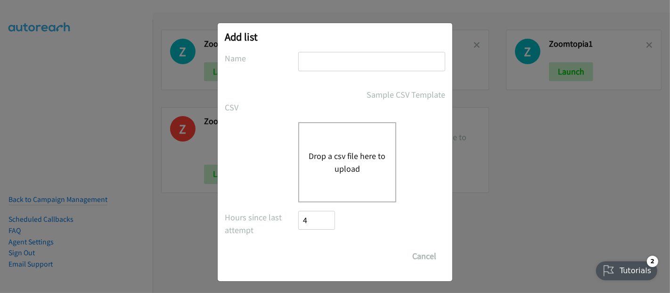
click at [321, 164] on button "Drop a csv file here to upload" at bounding box center [347, 161] width 77 height 25
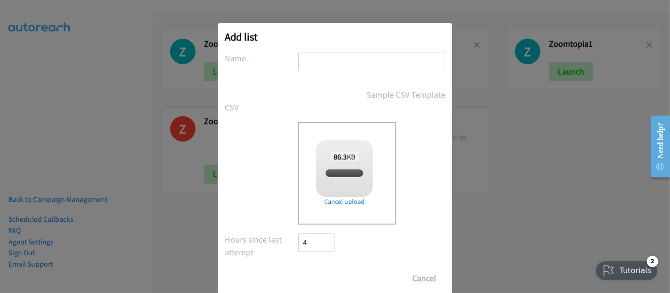
click at [323, 64] on input "text" at bounding box center [371, 61] width 147 height 19
checkbox input "true"
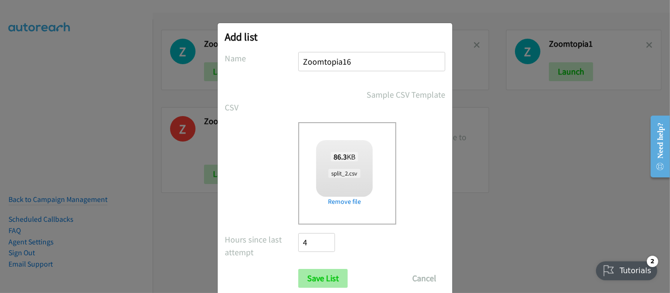
type input "Zoomtopia16"
click at [314, 278] on input "Save List" at bounding box center [323, 278] width 50 height 19
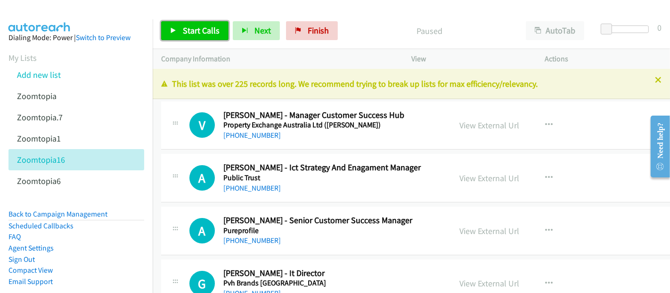
click at [196, 31] on span "Start Calls" at bounding box center [201, 30] width 37 height 11
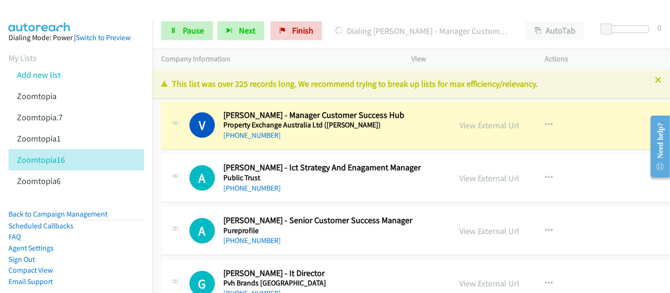
click at [458, 107] on div "V Callback Scheduled [PERSON_NAME] - Manager Customer Success Hub Property Exch…" at bounding box center [434, 125] width 546 height 49
click at [468, 123] on link "View External Url" at bounding box center [490, 125] width 60 height 11
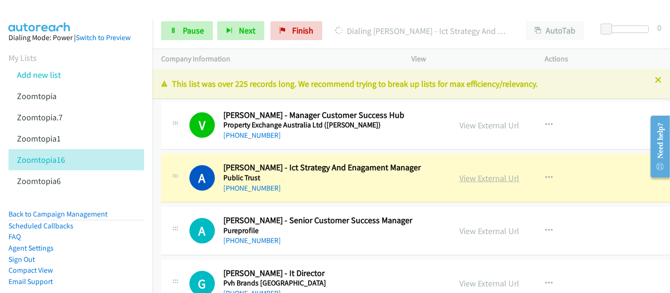
click at [493, 178] on link "View External Url" at bounding box center [490, 178] width 60 height 11
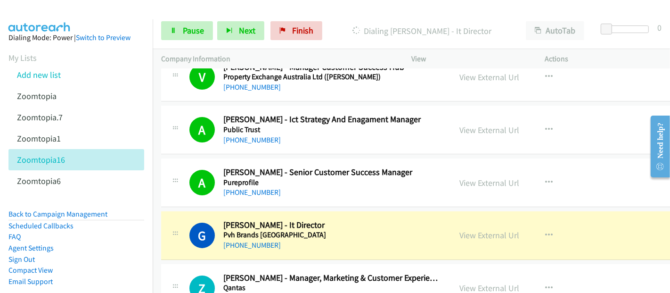
scroll to position [52, 0]
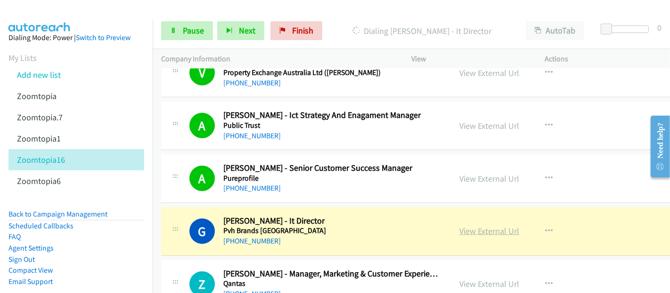
click at [498, 232] on link "View External Url" at bounding box center [490, 230] width 60 height 11
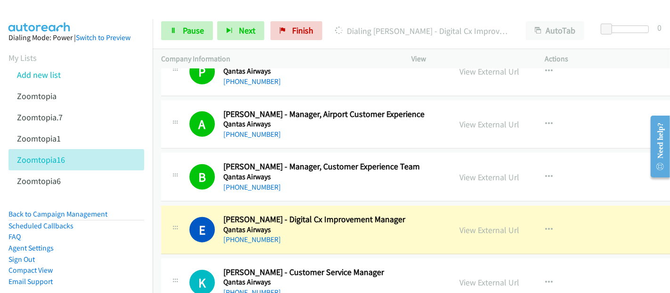
scroll to position [838, 0]
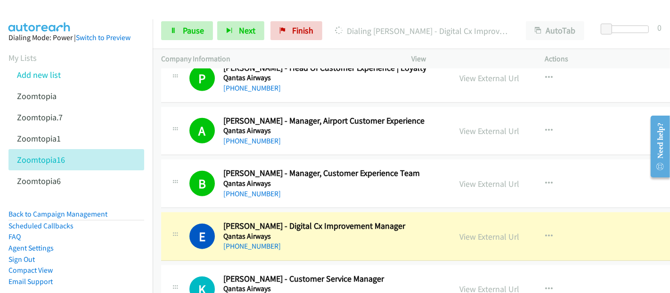
click at [435, 225] on div "E Callback Scheduled [PERSON_NAME] - Digital Cx Improvement Manager Qantas Airw…" at bounding box center [306, 236] width 290 height 31
click at [482, 233] on link "View External Url" at bounding box center [490, 236] width 60 height 11
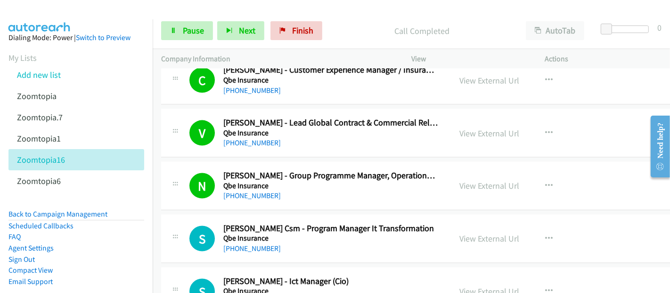
scroll to position [1309, 0]
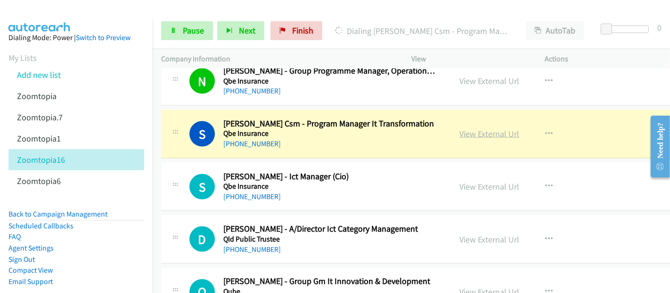
drag, startPoint x: 371, startPoint y: 143, endPoint x: 464, endPoint y: 129, distance: 93.9
click at [371, 143] on div "[PHONE_NUMBER]" at bounding box center [330, 143] width 215 height 11
click at [460, 132] on link "View External Url" at bounding box center [490, 133] width 60 height 11
click at [464, 129] on link "View External Url" at bounding box center [490, 133] width 60 height 11
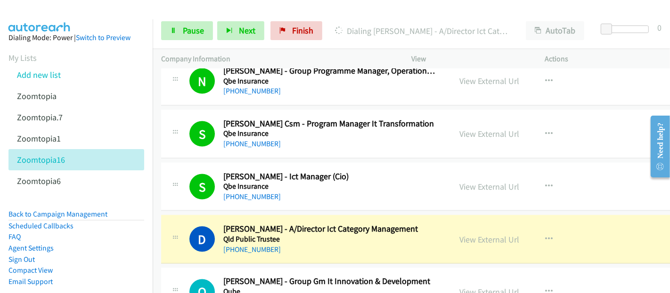
scroll to position [1467, 0]
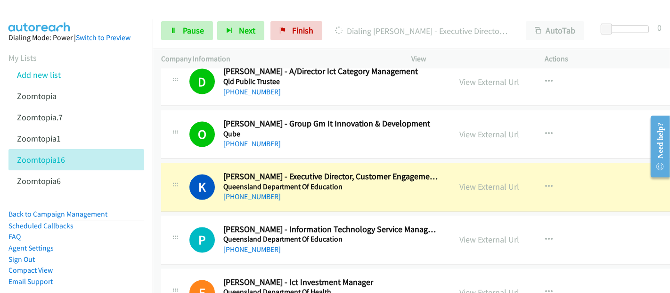
click at [424, 191] on div "[PHONE_NUMBER]" at bounding box center [330, 196] width 215 height 11
click at [479, 182] on link "View External Url" at bounding box center [490, 187] width 60 height 11
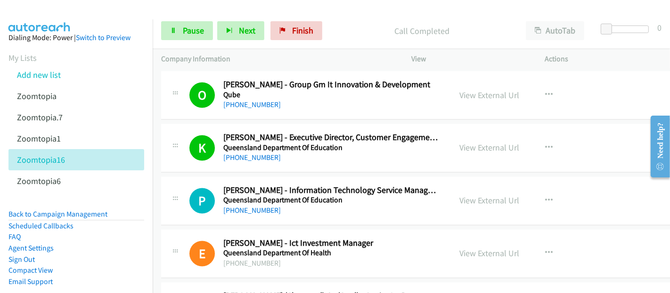
scroll to position [1571, 0]
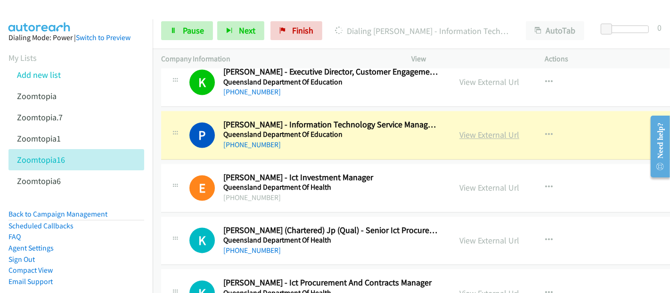
click at [464, 130] on link "View External Url" at bounding box center [490, 135] width 60 height 11
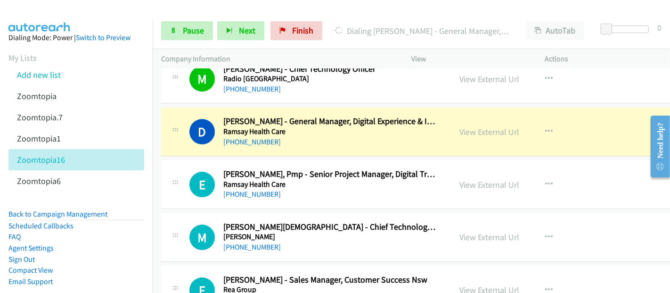
scroll to position [2566, 0]
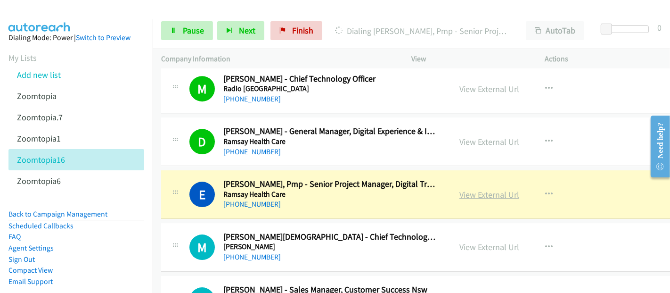
click at [467, 189] on link "View External Url" at bounding box center [490, 194] width 60 height 11
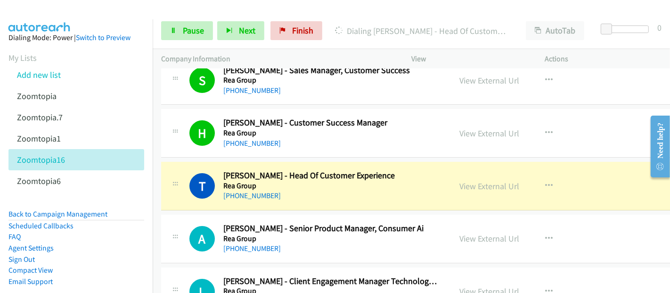
scroll to position [2829, 0]
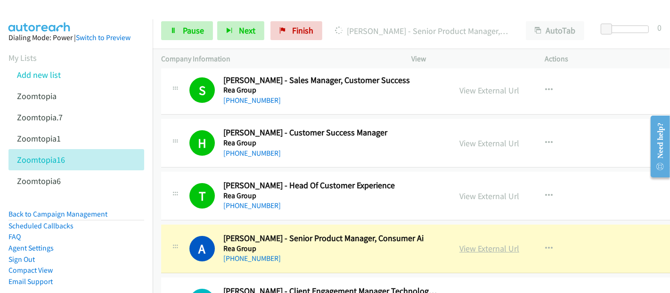
click at [460, 243] on link "View External Url" at bounding box center [490, 248] width 60 height 11
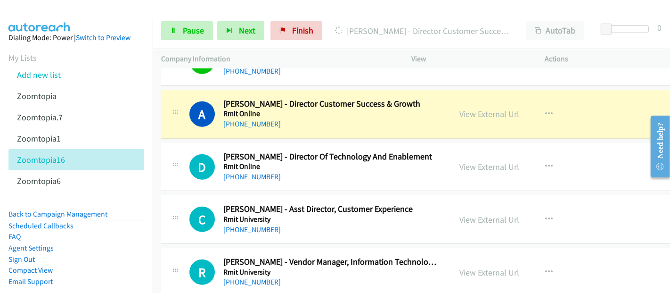
scroll to position [3824, 0]
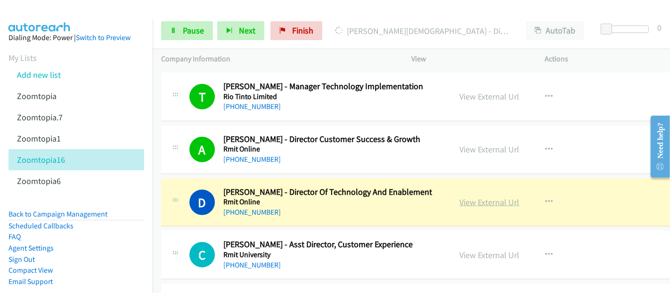
click at [465, 197] on link "View External Url" at bounding box center [490, 202] width 60 height 11
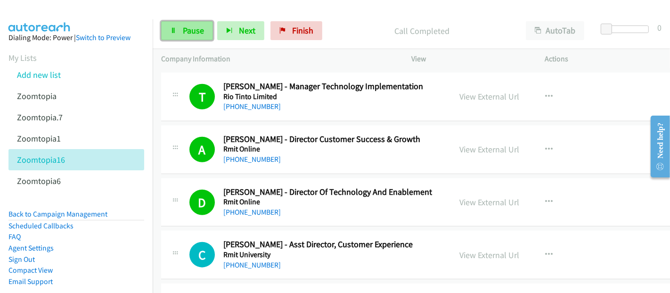
click at [188, 33] on span "Pause" at bounding box center [193, 30] width 21 height 11
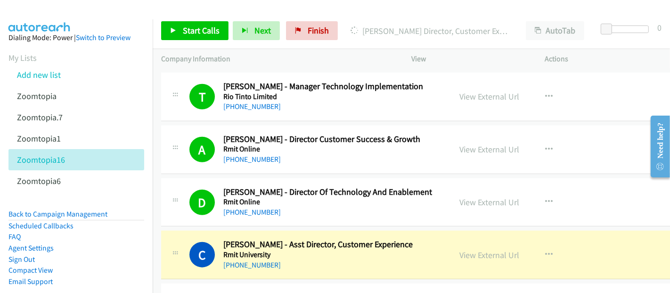
scroll to position [3876, 0]
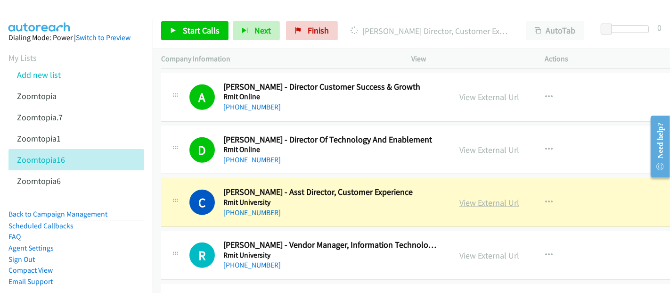
click at [479, 197] on link "View External Url" at bounding box center [490, 202] width 60 height 11
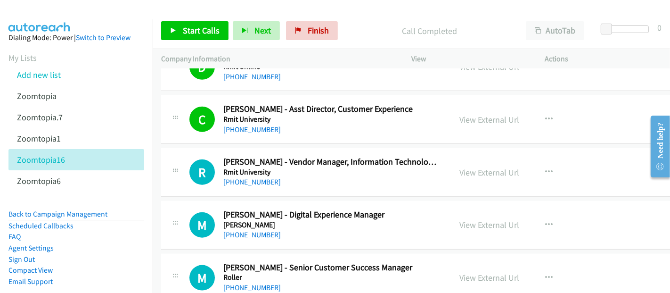
scroll to position [4033, 0]
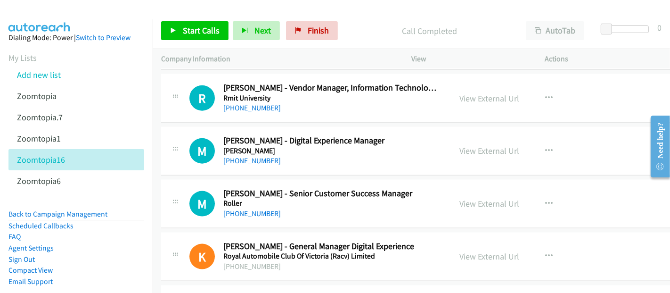
drag, startPoint x: 315, startPoint y: 145, endPoint x: 462, endPoint y: 165, distance: 148.4
click at [315, 155] on div "[PHONE_NUMBER]" at bounding box center [330, 160] width 215 height 11
click at [536, 141] on button "button" at bounding box center [548, 150] width 25 height 19
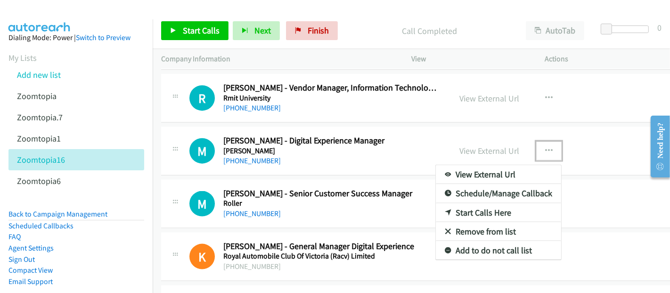
click at [463, 203] on link "Start Calls Here" at bounding box center [498, 212] width 125 height 19
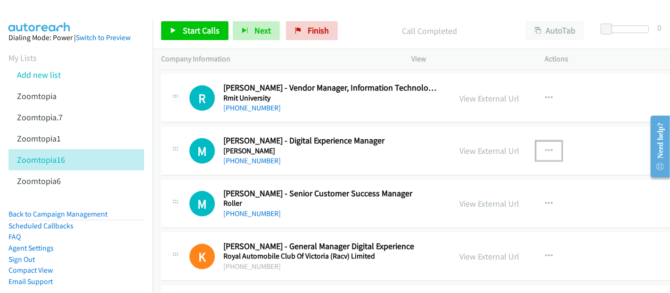
click at [545, 147] on icon "button" at bounding box center [549, 151] width 8 height 8
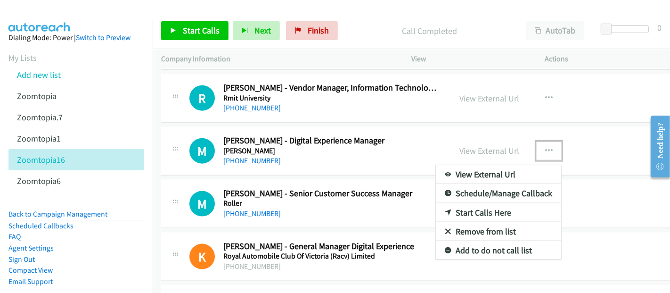
click at [466, 203] on link "Start Calls Here" at bounding box center [498, 212] width 125 height 19
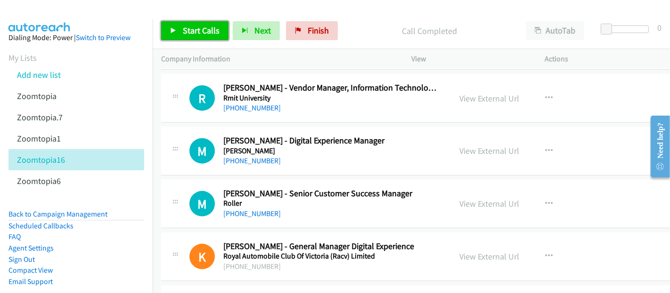
click at [199, 30] on span "Start Calls" at bounding box center [201, 30] width 37 height 11
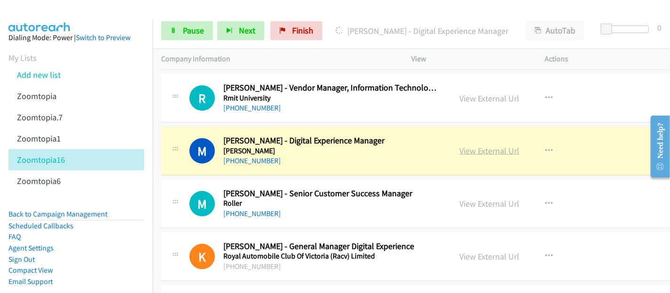
click at [469, 145] on link "View External Url" at bounding box center [490, 150] width 60 height 11
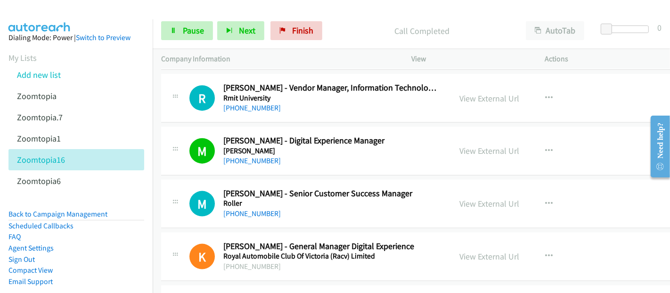
scroll to position [4190, 0]
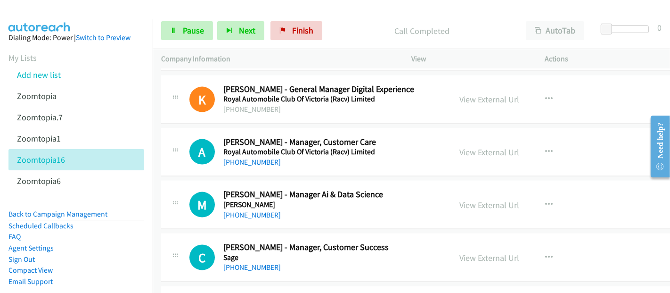
click at [395, 262] on div "[PHONE_NUMBER]" at bounding box center [330, 267] width 215 height 11
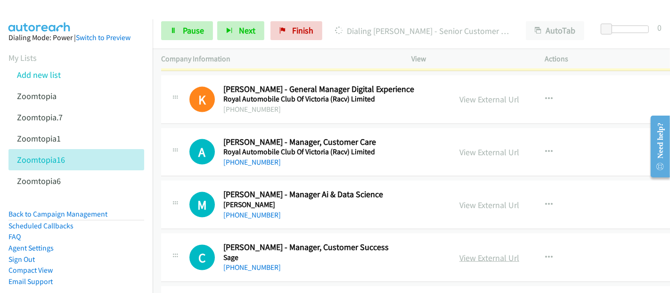
click at [495, 252] on link "View External Url" at bounding box center [490, 257] width 60 height 11
click at [186, 33] on span "Pause" at bounding box center [193, 30] width 21 height 11
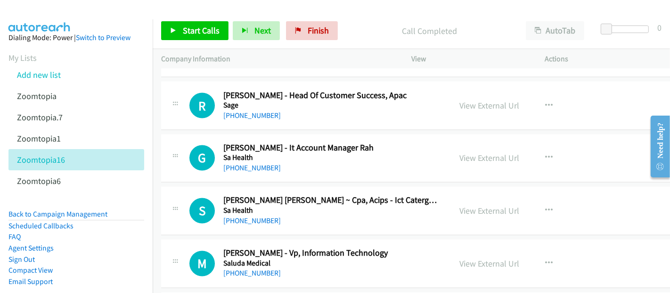
scroll to position [4452, 0]
